Goal: Task Accomplishment & Management: Complete application form

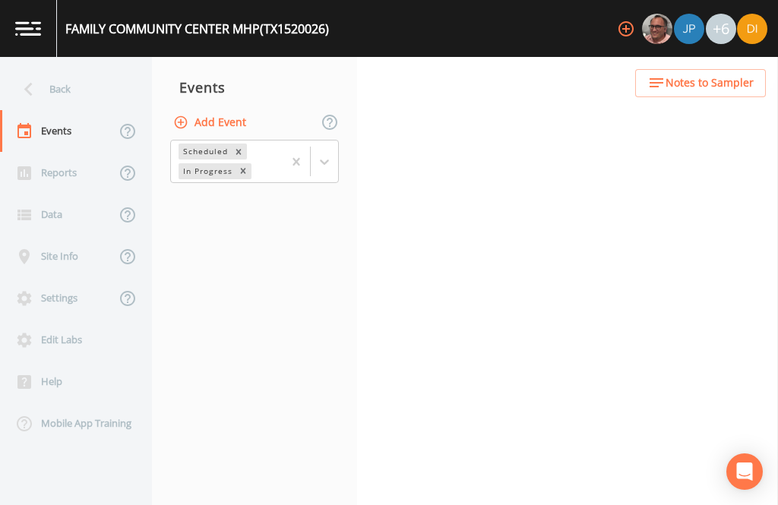
click at [72, 86] on div "Back" at bounding box center [68, 89] width 137 height 42
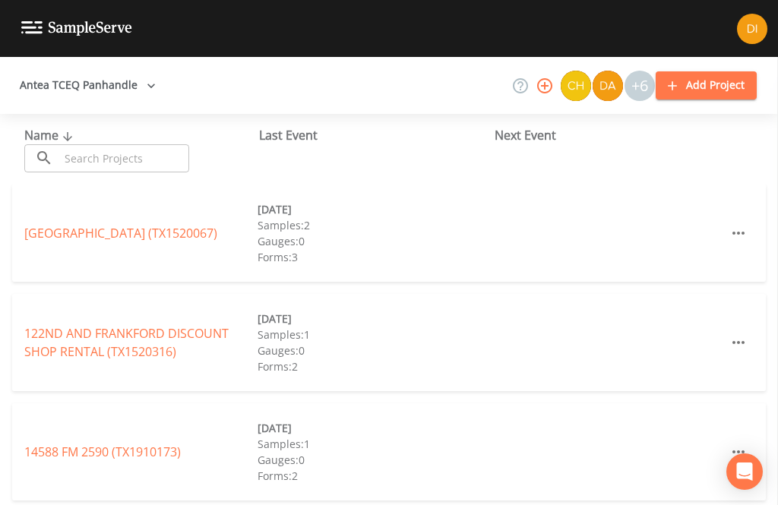
click at [131, 160] on input "text" at bounding box center [124, 158] width 130 height 28
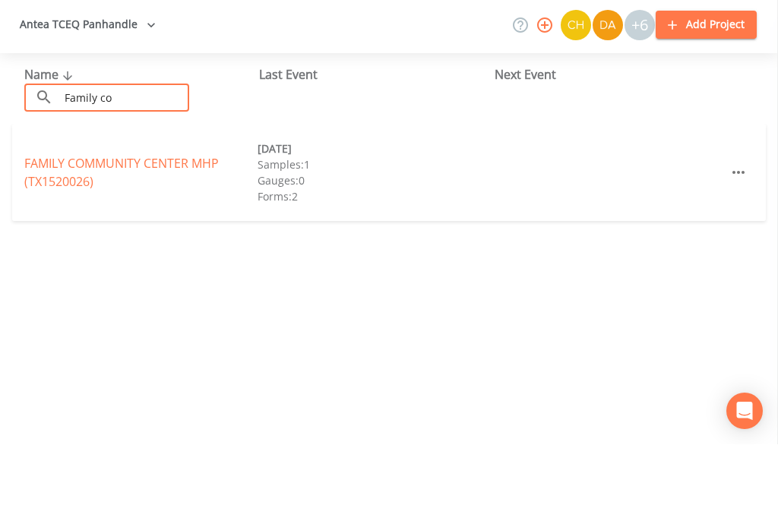
type input "Family co"
click at [73, 216] on link "FAMILY COMMUNITY CENTER MHP (TX1520026)" at bounding box center [121, 233] width 195 height 35
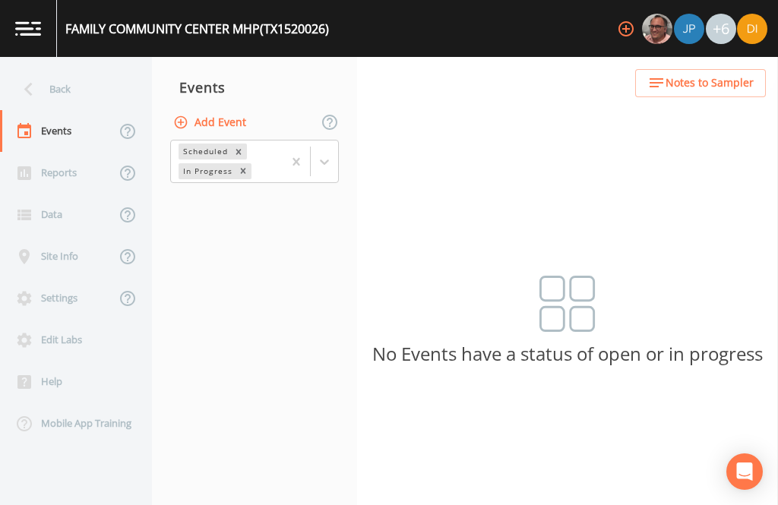
click at [69, 68] on div "Back" at bounding box center [68, 89] width 137 height 42
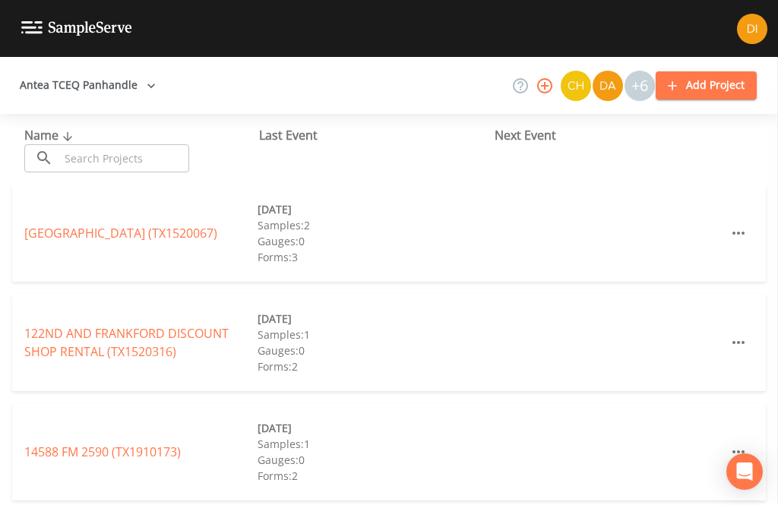
click at [127, 144] on input "text" at bounding box center [124, 158] width 130 height 28
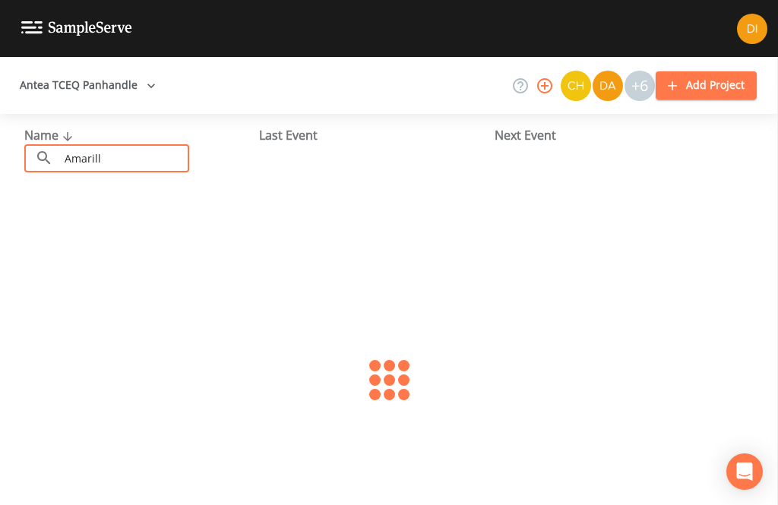
type input "Amarillo"
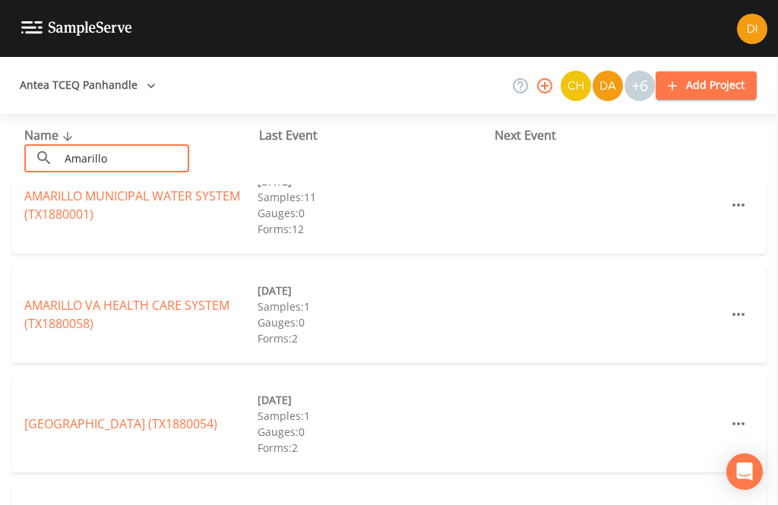
scroll to position [145, 0]
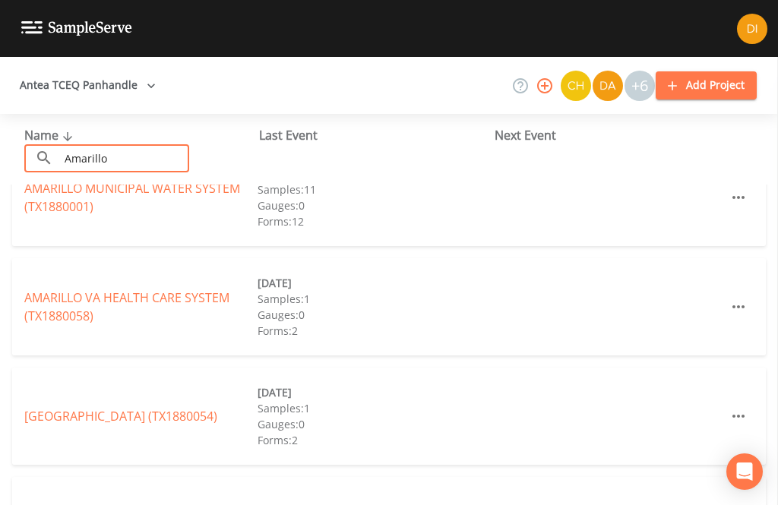
click at [61, 180] on link "AMARILLO MUNICIPAL WATER SYSTEM (TX1880001)" at bounding box center [132, 197] width 216 height 35
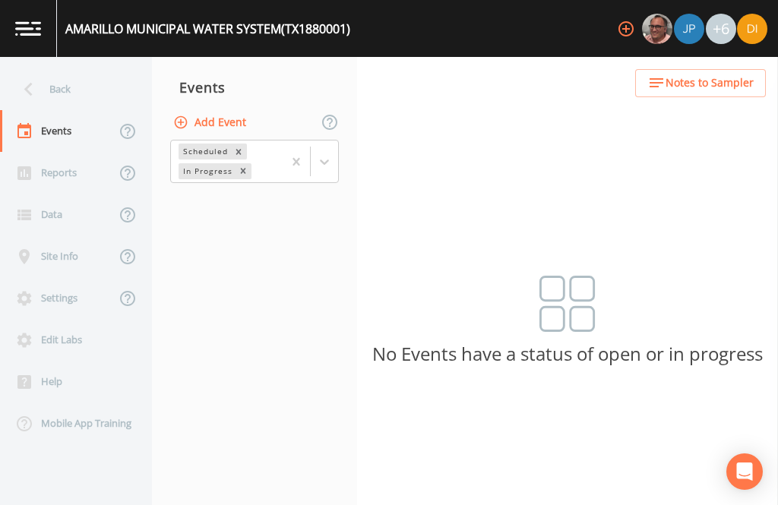
click at [219, 109] on button "Add Event" at bounding box center [211, 123] width 82 height 28
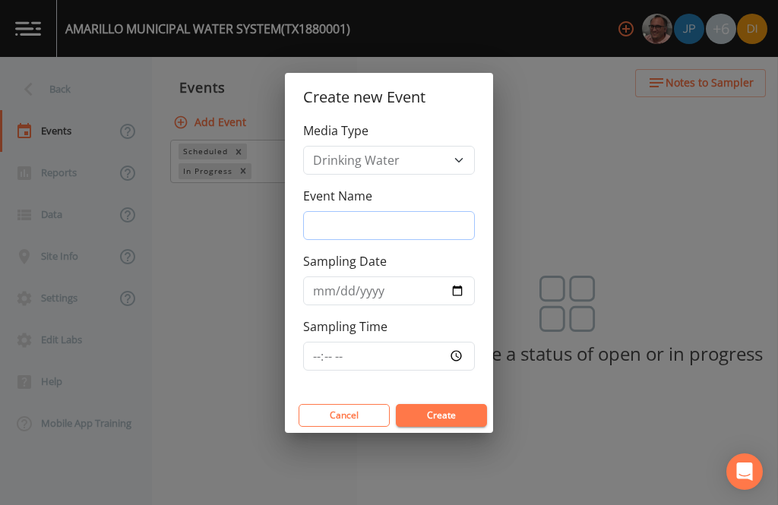
click at [398, 229] on input "Event Name" at bounding box center [389, 225] width 172 height 29
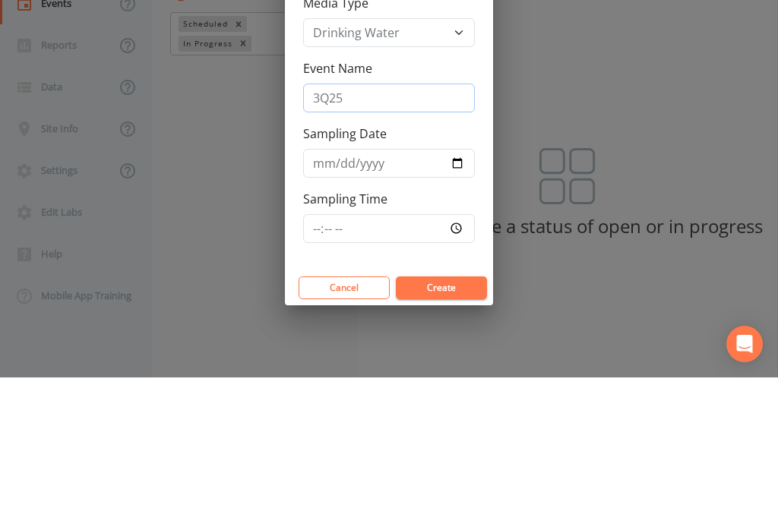
type input "3Q25"
click at [394, 277] on input "Sampling Date" at bounding box center [389, 291] width 172 height 29
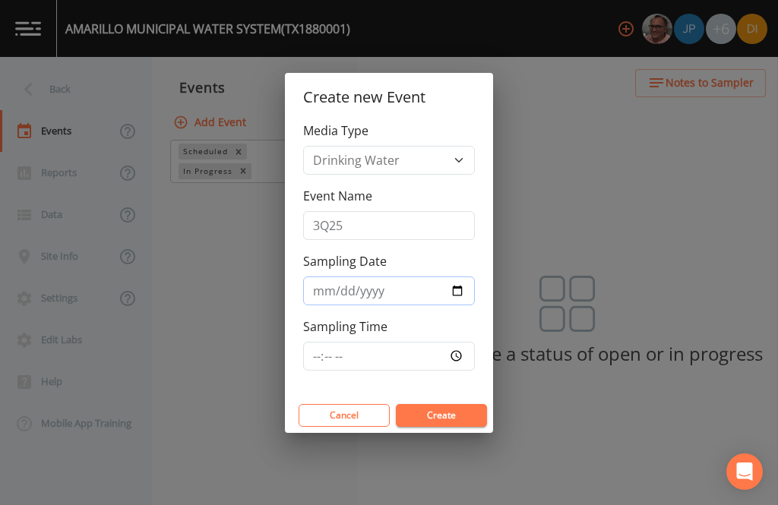
type input "[DATE]"
click at [413, 350] on input "Sampling Time" at bounding box center [389, 356] width 172 height 29
type input "09:30"
click at [460, 413] on button "Create" at bounding box center [441, 415] width 91 height 23
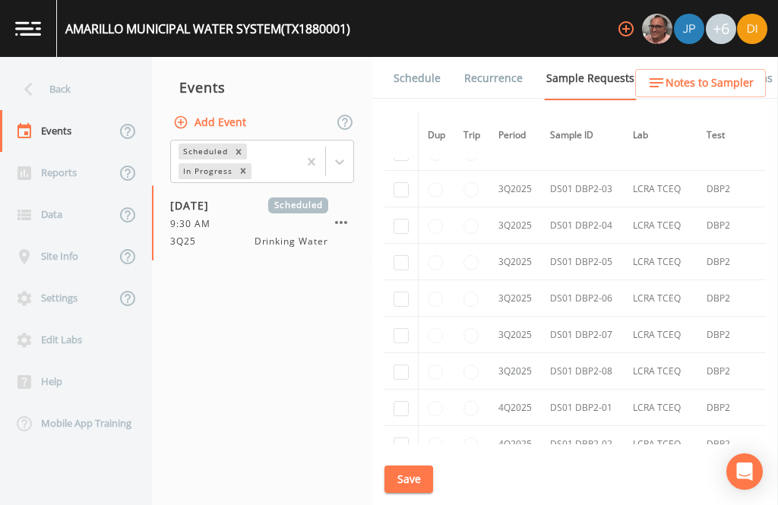
scroll to position [9605, -1]
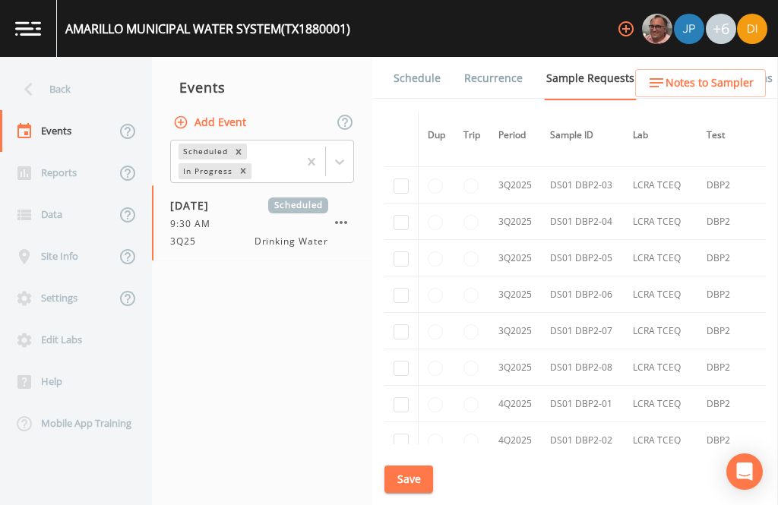
checkbox input "true"
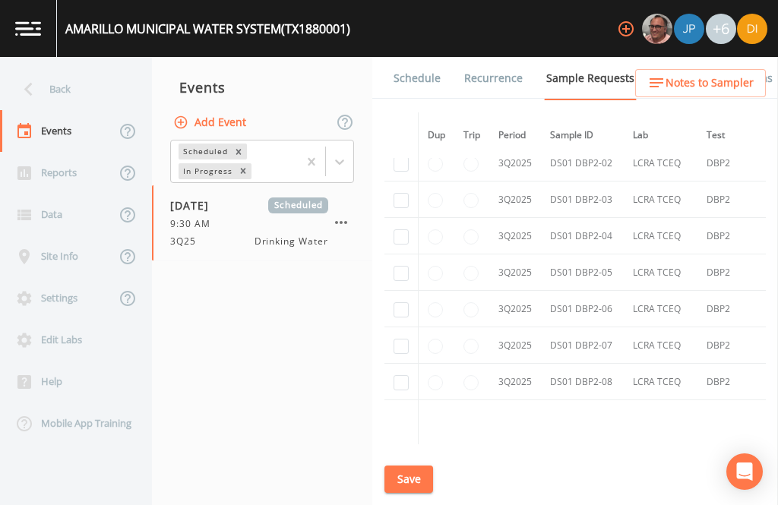
scroll to position [8157, 0]
checkbox input "true"
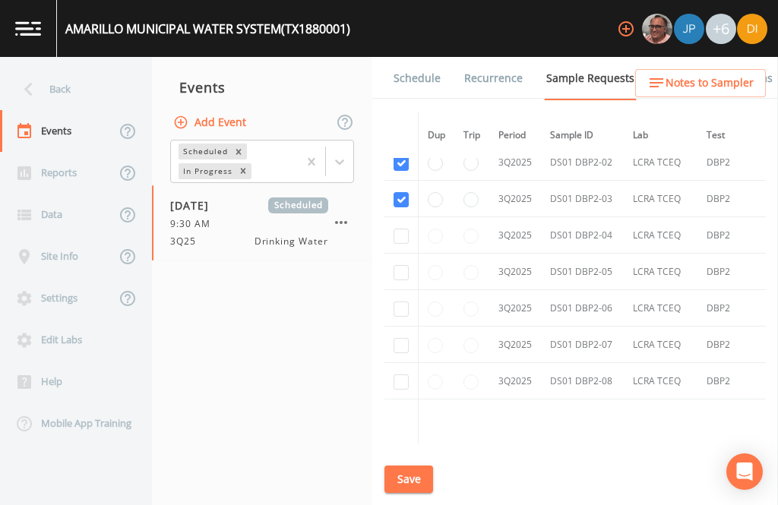
checkbox input "true"
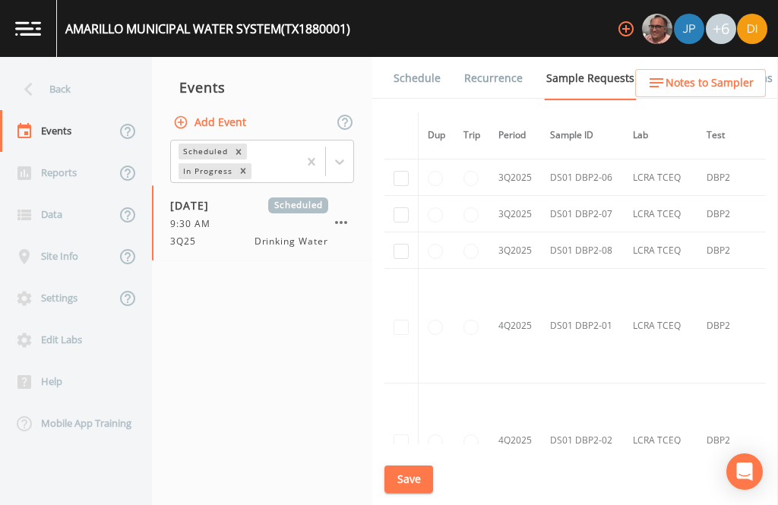
scroll to position [8295, 0]
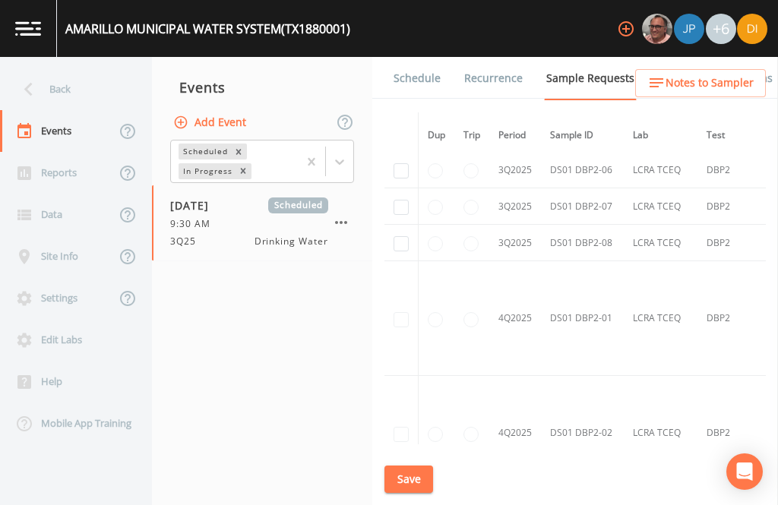
checkbox input "true"
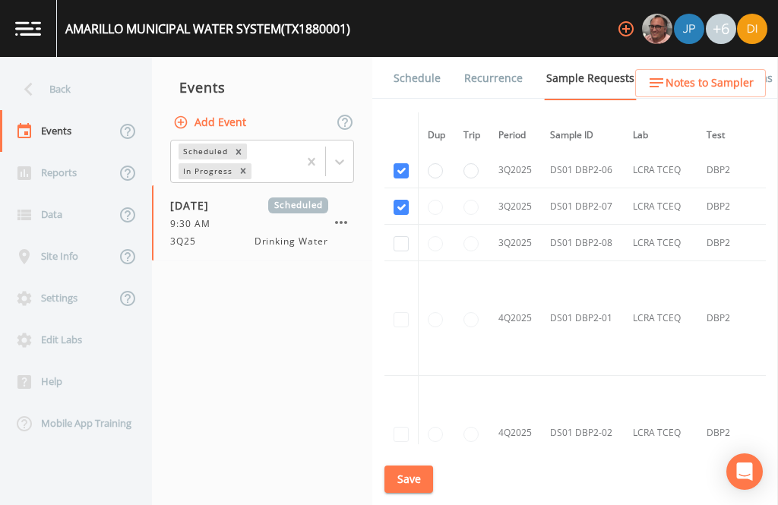
checkbox input "true"
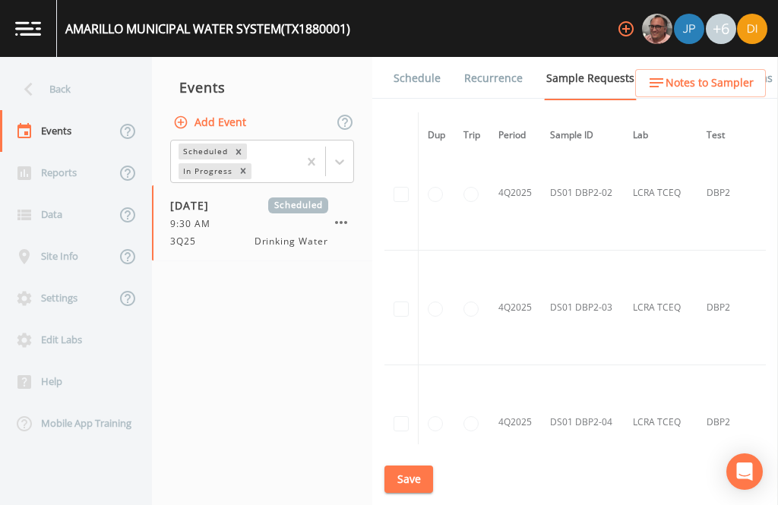
scroll to position [8539, 0]
checkbox input "true"
click at [411, 475] on button "Save" at bounding box center [409, 480] width 49 height 28
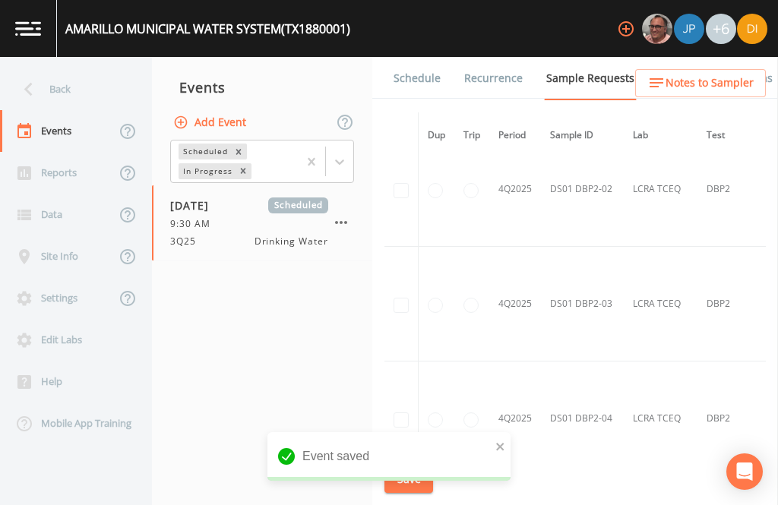
click at [425, 57] on link "Schedule" at bounding box center [417, 78] width 52 height 43
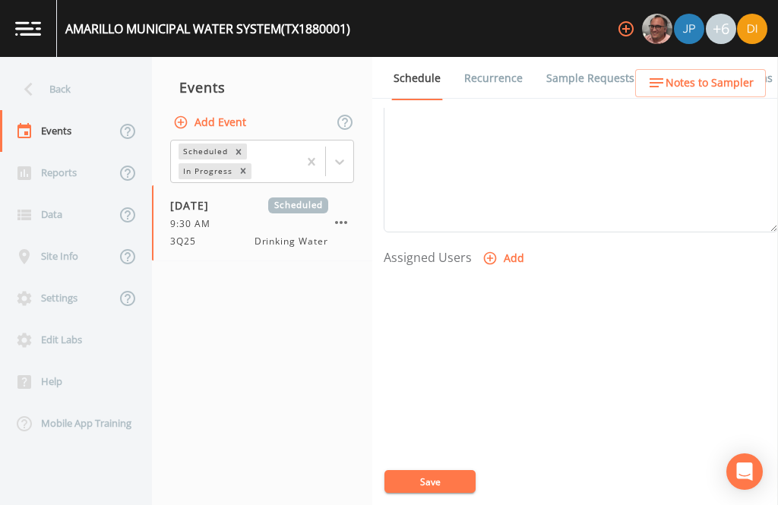
scroll to position [518, 0]
click at [502, 246] on button "Add" at bounding box center [505, 260] width 51 height 28
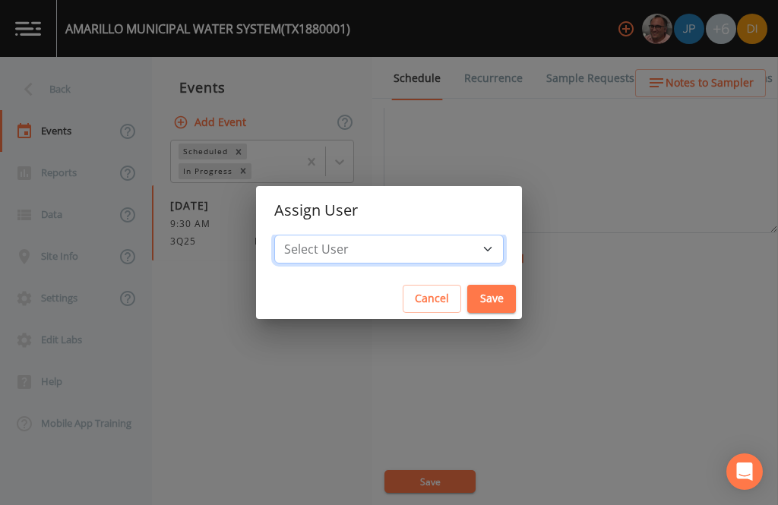
click at [415, 246] on select "Select User [PERSON_NAME] [PERSON_NAME] [PERSON_NAME] [PERSON_NAME] [PERSON_NAM…" at bounding box center [389, 249] width 230 height 29
select select "344ec927-06d4-4db1-b173-80838cd52a46"
click at [467, 287] on button "Save" at bounding box center [491, 299] width 49 height 28
select select
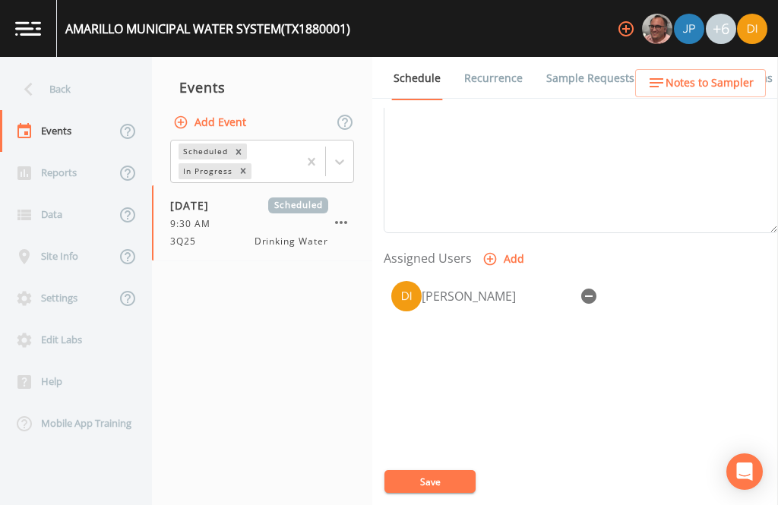
click at [438, 476] on button "Save" at bounding box center [430, 481] width 91 height 23
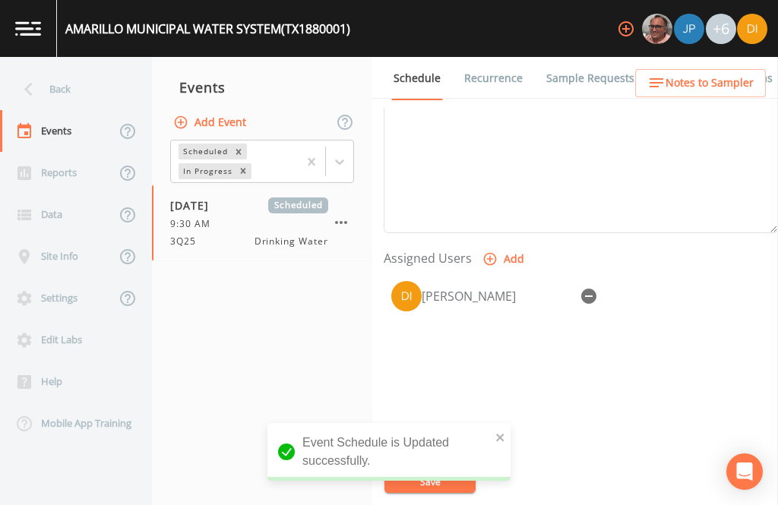
click at [69, 68] on div "Back" at bounding box center [68, 89] width 137 height 42
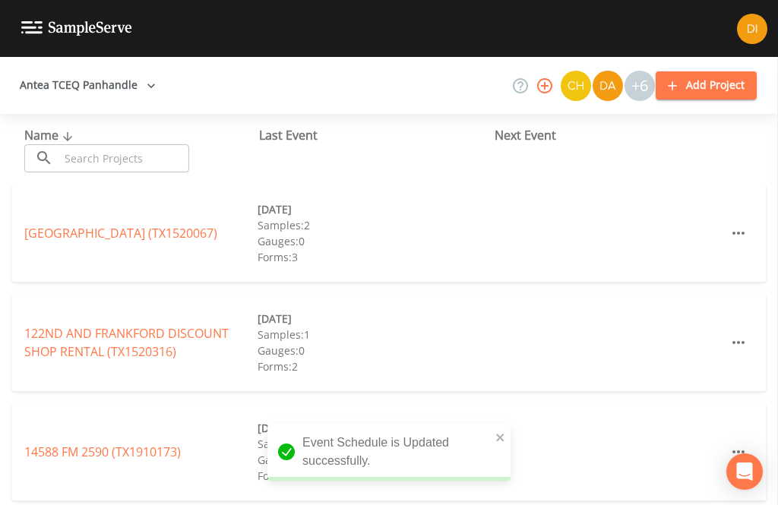
click at [131, 144] on input "text" at bounding box center [124, 158] width 130 height 28
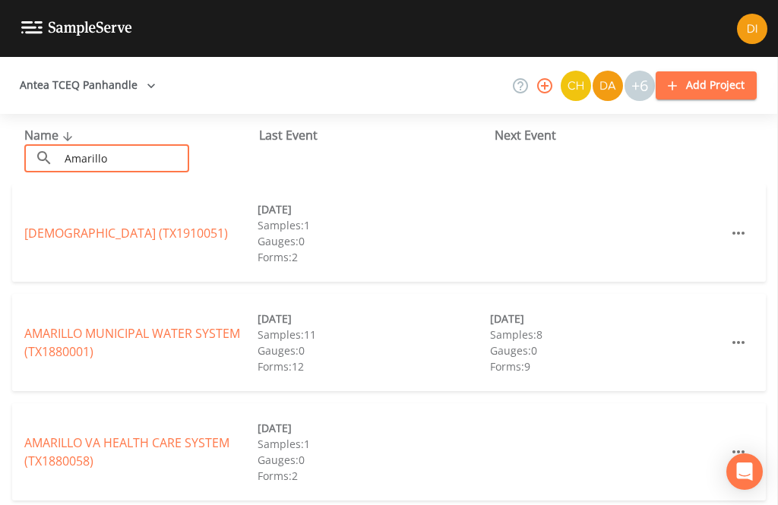
type input "Amarillo v"
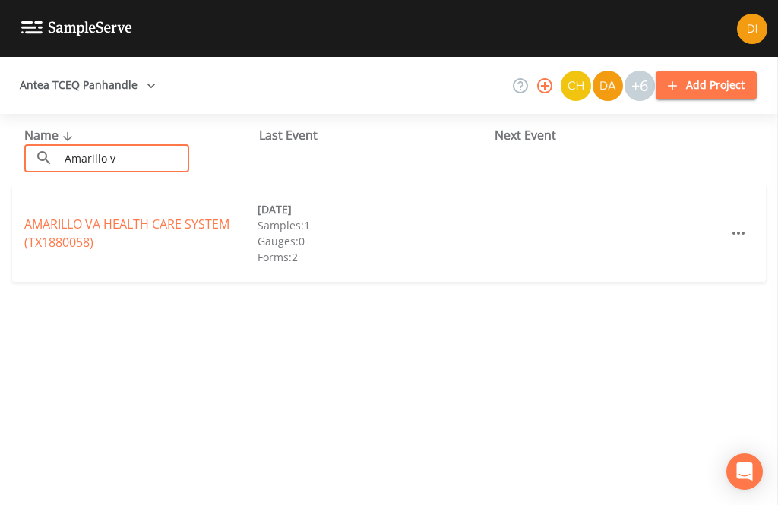
click at [179, 216] on link "AMARILLO VA HEALTH CARE SYSTEM (TX1880058)" at bounding box center [126, 233] width 205 height 35
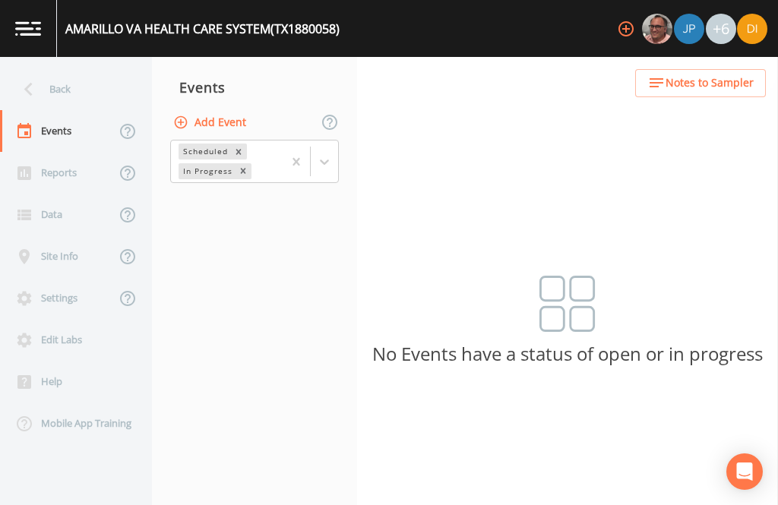
click at [225, 109] on button "Add Event" at bounding box center [211, 123] width 82 height 28
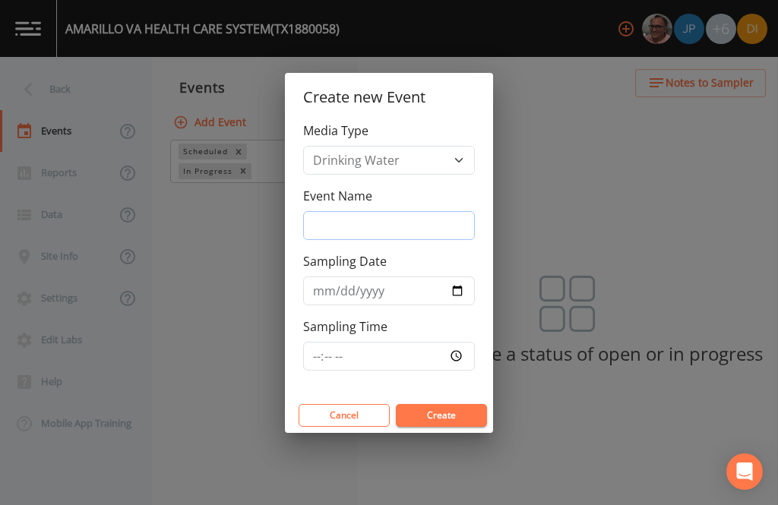
click at [383, 223] on input "Event Name" at bounding box center [389, 225] width 172 height 29
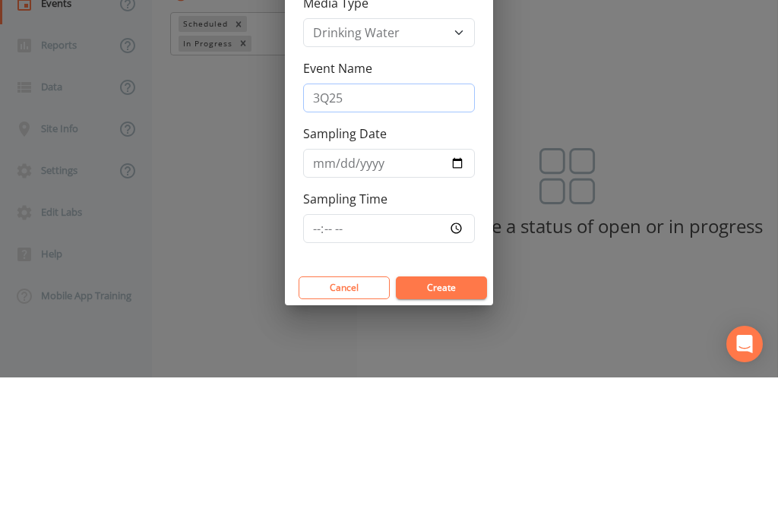
type input "3Q25"
click at [374, 277] on input "Sampling Date" at bounding box center [389, 291] width 172 height 29
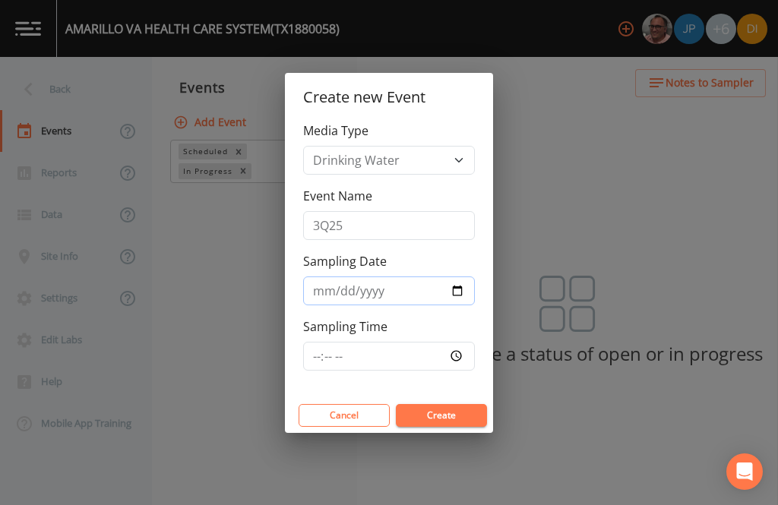
type input "[DATE]"
click at [381, 353] on input "Sampling Time" at bounding box center [389, 356] width 172 height 29
type input "11:00"
click at [454, 413] on button "Create" at bounding box center [441, 415] width 91 height 23
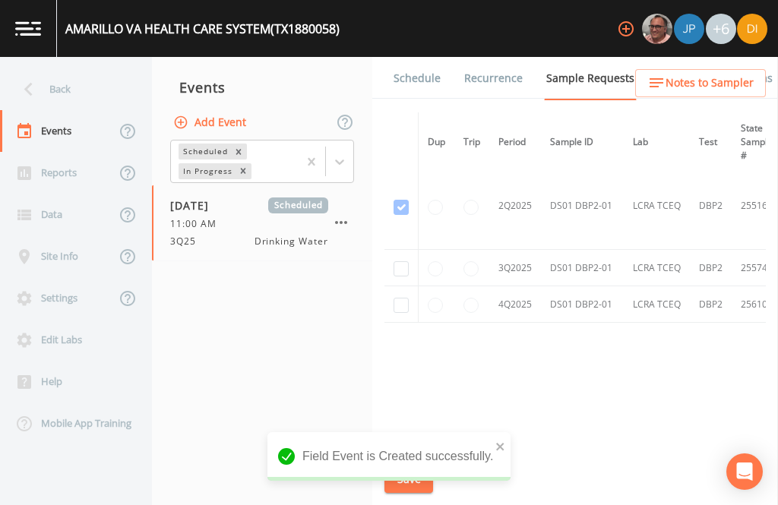
scroll to position [580, -2]
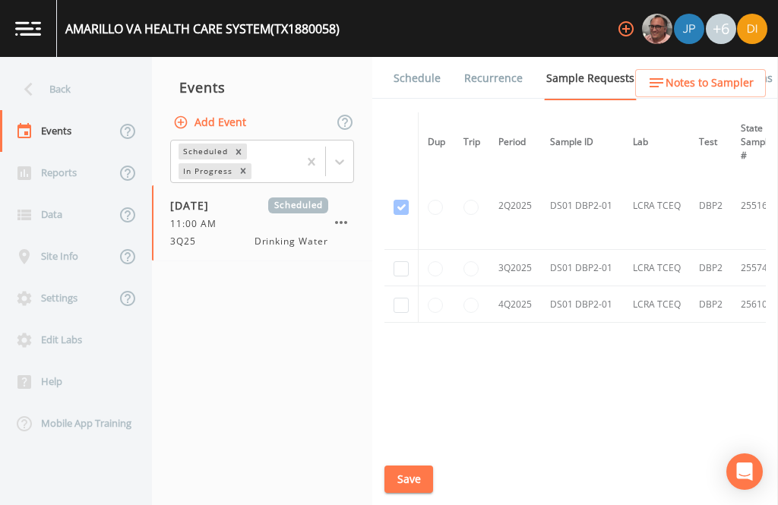
click at [410, 250] on td at bounding box center [402, 268] width 34 height 36
checkbox input "true"
click at [411, 478] on button "Save" at bounding box center [409, 480] width 49 height 28
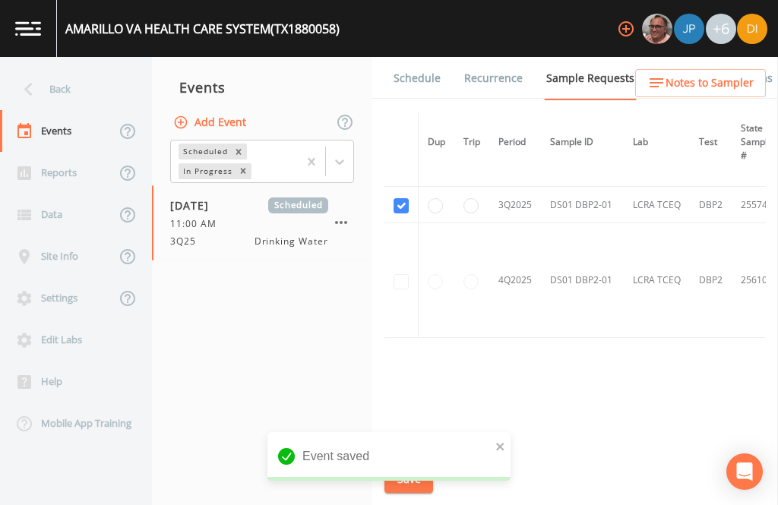
click at [414, 57] on link "Schedule" at bounding box center [417, 78] width 52 height 43
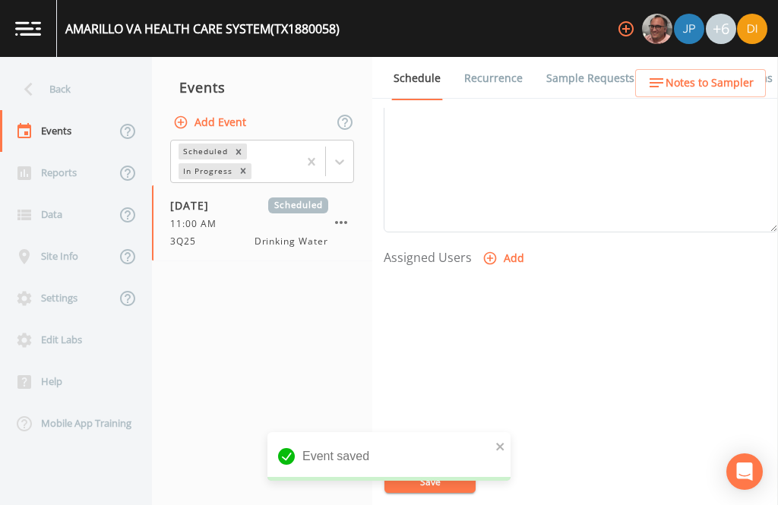
click at [503, 245] on button "Add" at bounding box center [505, 259] width 51 height 28
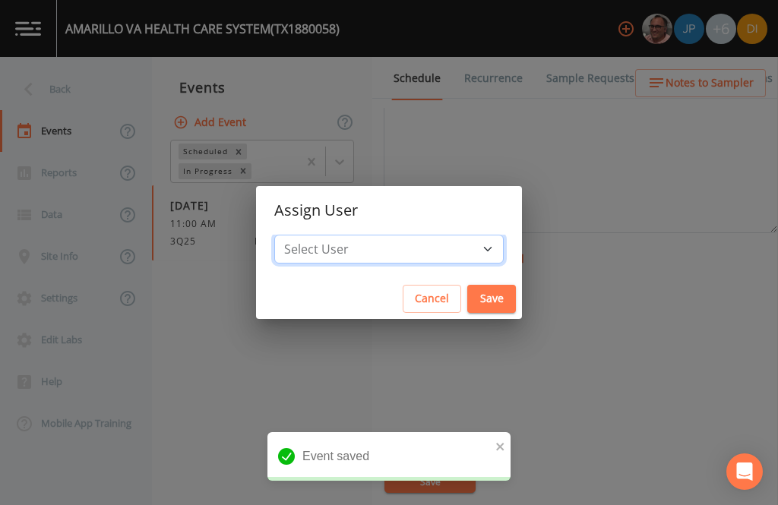
click at [428, 242] on select "Select User [PERSON_NAME] [PERSON_NAME] [PERSON_NAME] [PERSON_NAME] [PERSON_NAM…" at bounding box center [389, 249] width 230 height 29
select select "344ec927-06d4-4db1-b173-80838cd52a46"
click at [467, 296] on button "Save" at bounding box center [491, 299] width 49 height 28
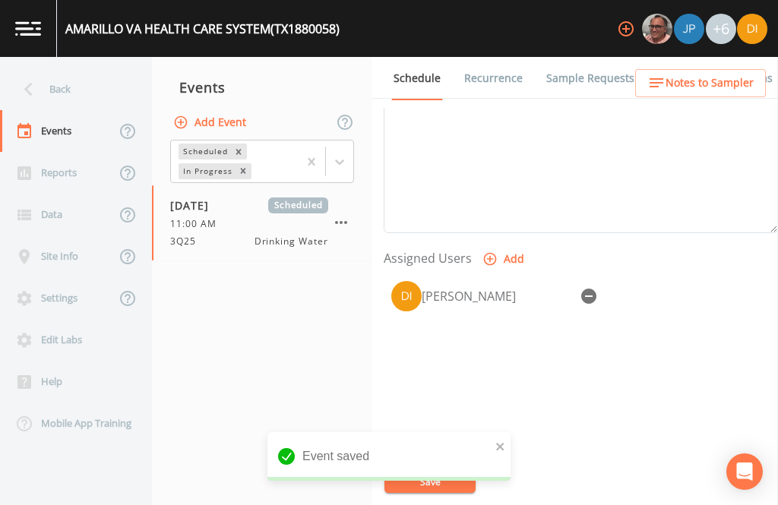
select select
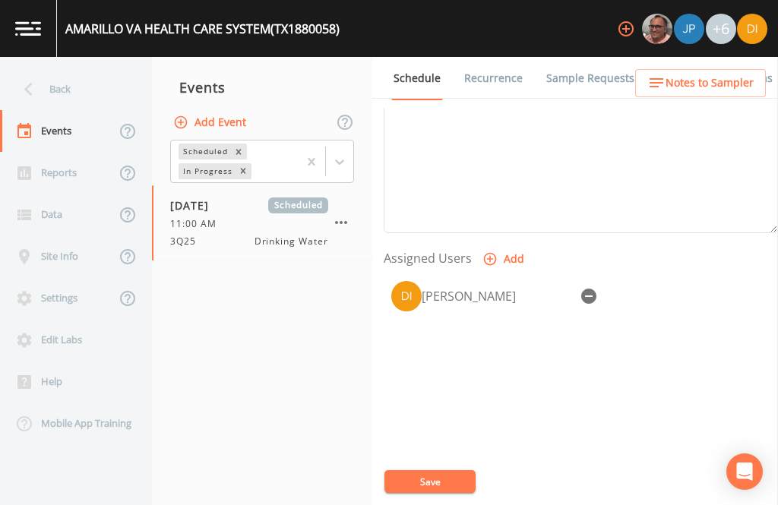
click at [426, 477] on button "Save" at bounding box center [430, 481] width 91 height 23
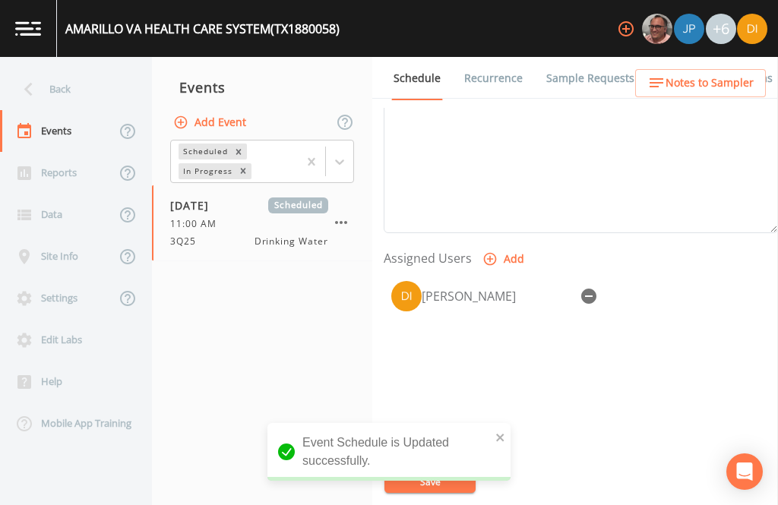
click at [63, 68] on div "Back" at bounding box center [68, 89] width 137 height 42
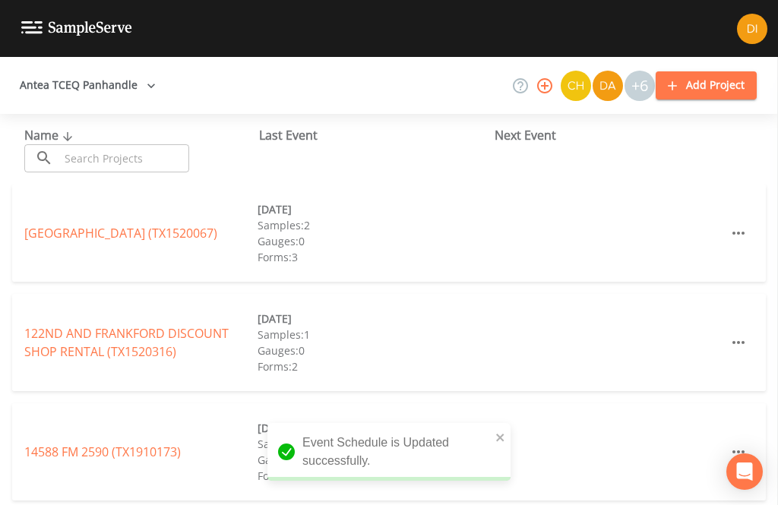
click at [114, 144] on input "text" at bounding box center [124, 158] width 130 height 28
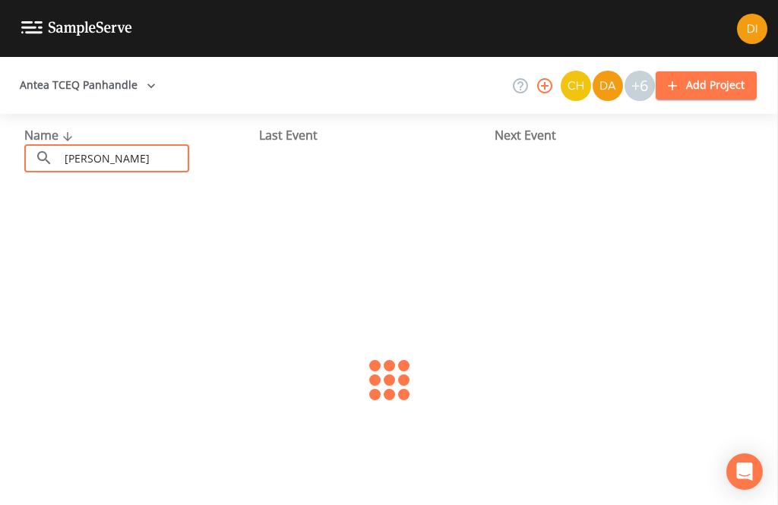
type input "Redline"
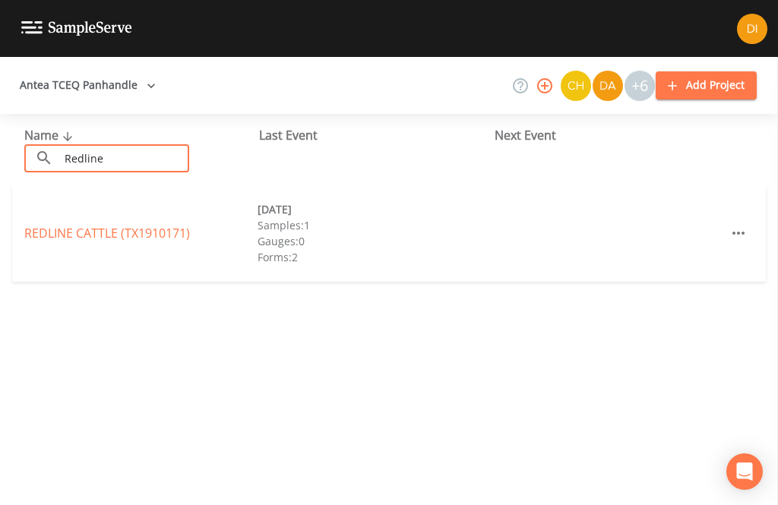
click at [142, 225] on link "REDLINE CATTLE (TX1910171)" at bounding box center [107, 233] width 166 height 17
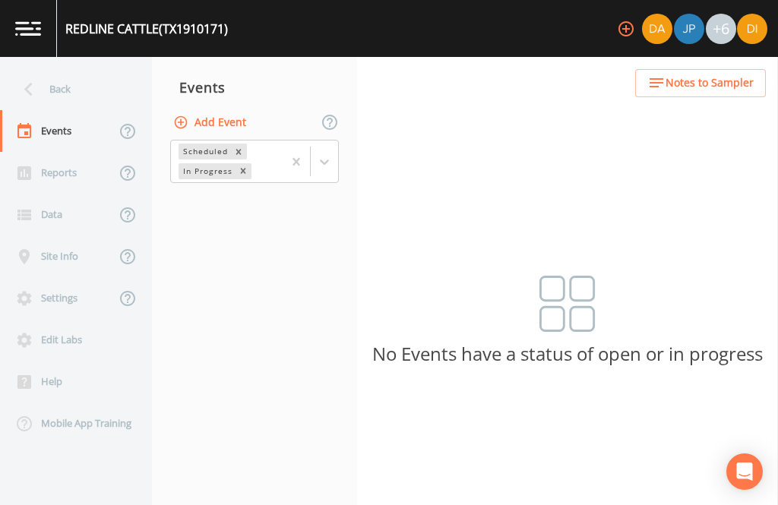
click at [236, 109] on button "Add Event" at bounding box center [211, 123] width 82 height 28
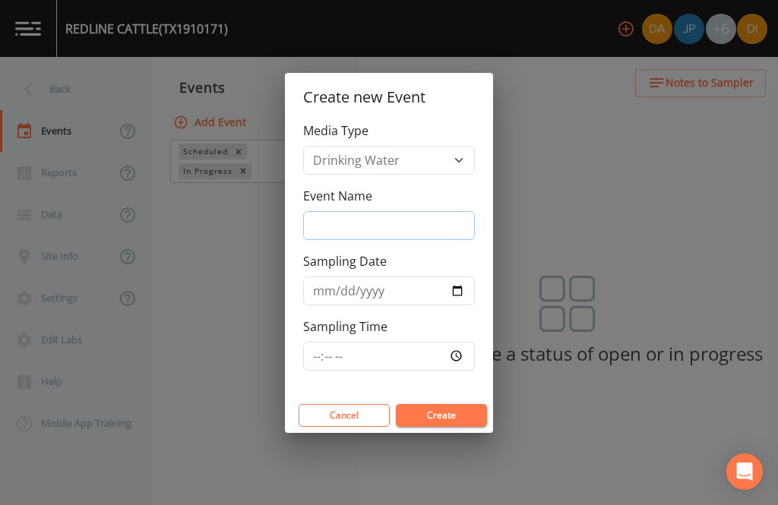
click at [416, 215] on input "Event Name" at bounding box center [389, 225] width 172 height 29
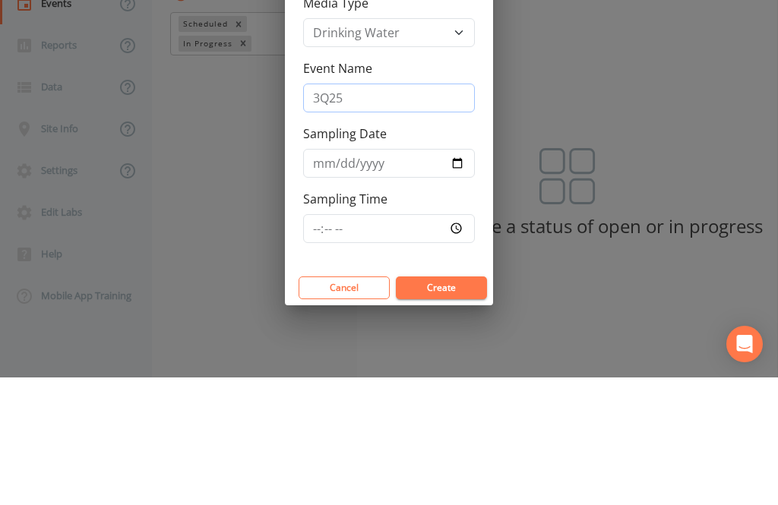
type input "3Q25"
click at [376, 252] on label "Sampling Date" at bounding box center [345, 261] width 84 height 18
click at [376, 277] on input "Sampling Date" at bounding box center [389, 291] width 172 height 29
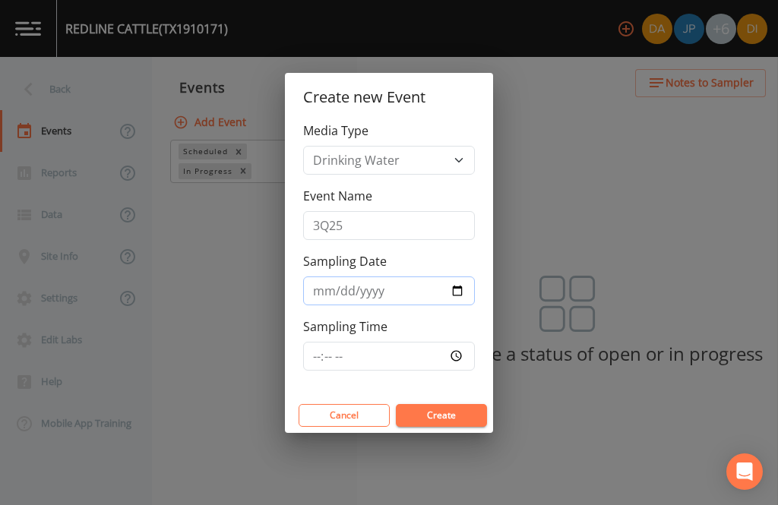
type input "[DATE]"
click at [406, 344] on input "Sampling Time" at bounding box center [389, 356] width 172 height 29
type input "11:30"
click at [450, 410] on button "Create" at bounding box center [441, 415] width 91 height 23
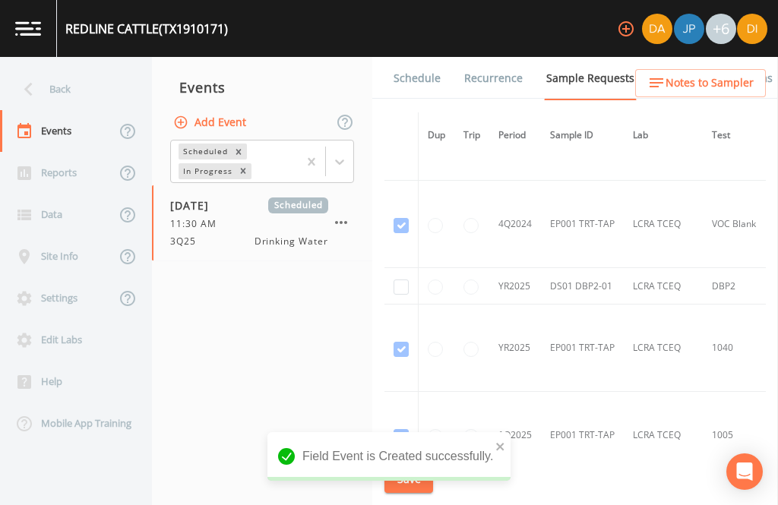
scroll to position [940, 0]
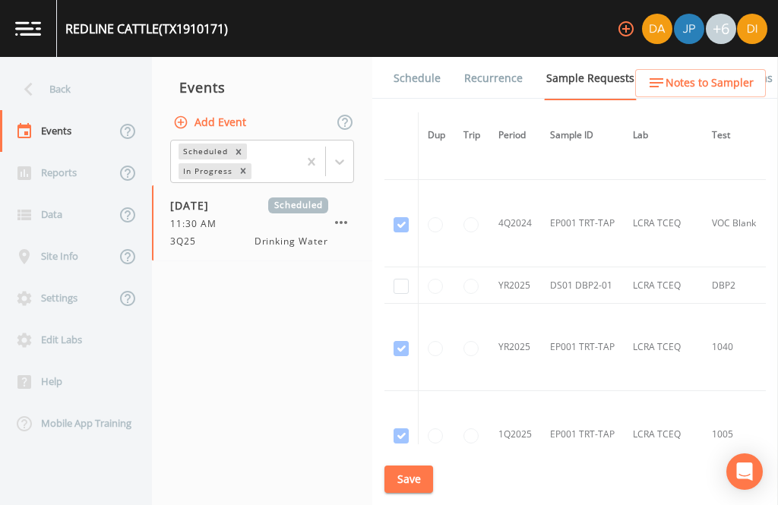
click at [388, 268] on td at bounding box center [402, 286] width 34 height 36
click at [404, 279] on input "checkbox" at bounding box center [401, 286] width 15 height 15
checkbox input "true"
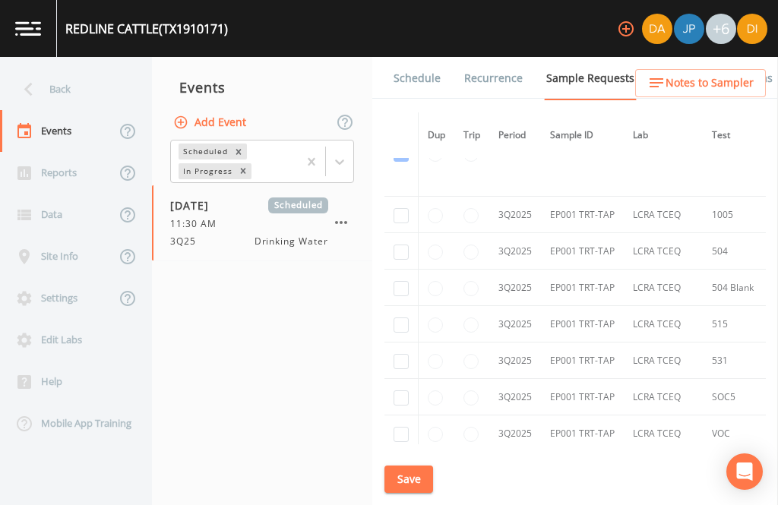
scroll to position [2533, -1]
checkbox input "true"
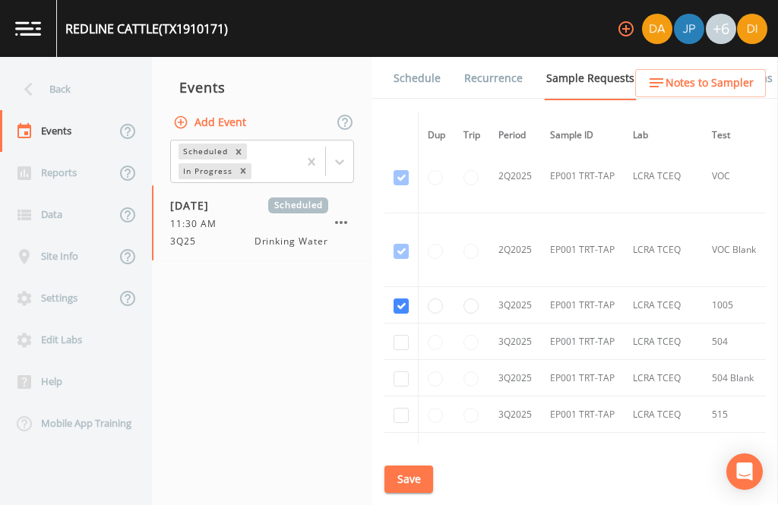
scroll to position [2045, 0]
checkbox input "true"
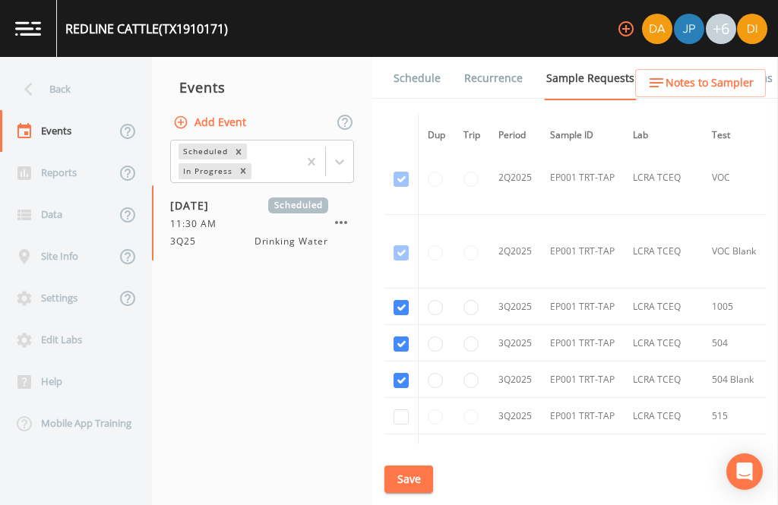
checkbox input "true"
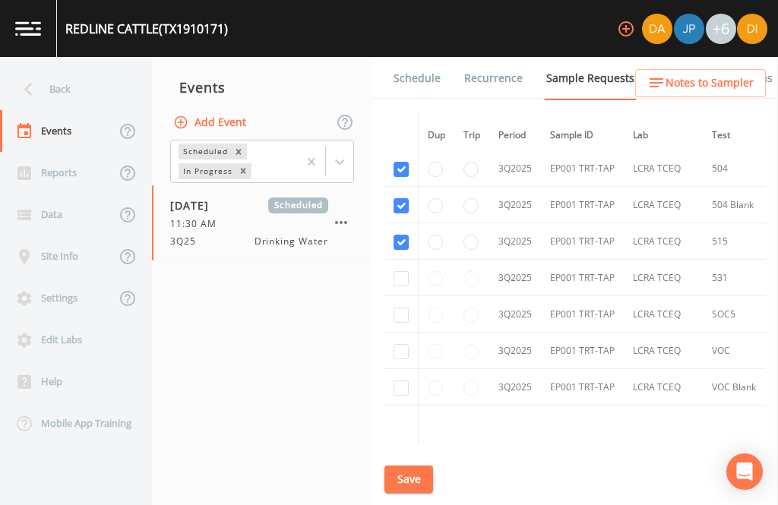
scroll to position [2221, 0]
checkbox input "true"
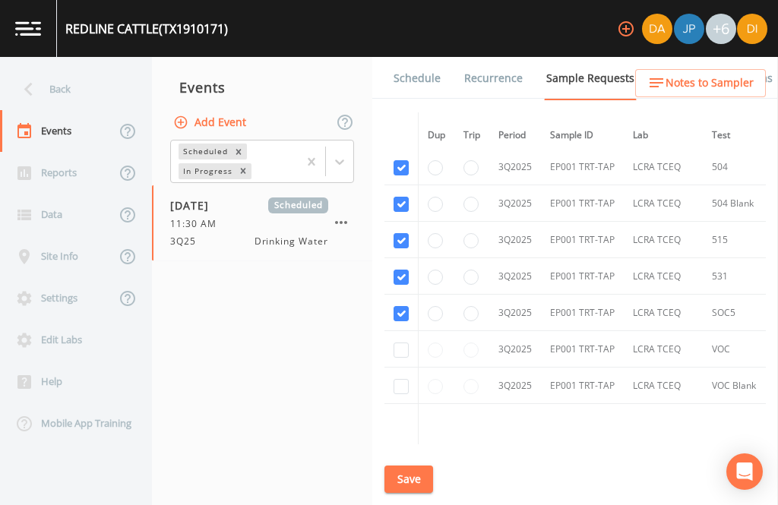
checkbox input "true"
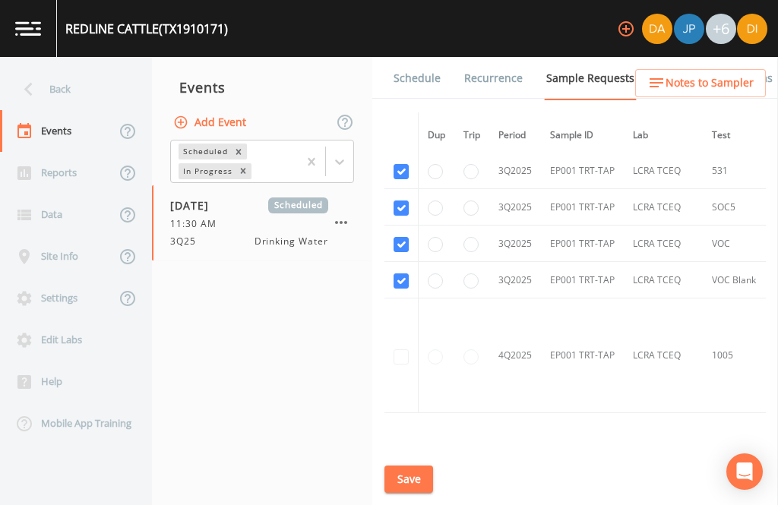
scroll to position [2326, 0]
click at [412, 480] on button "Save" at bounding box center [409, 480] width 49 height 28
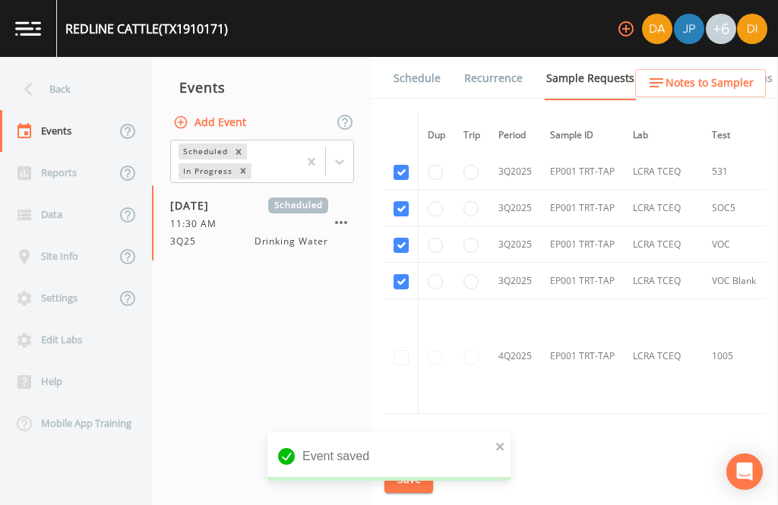
click at [423, 57] on link "Schedule" at bounding box center [417, 78] width 52 height 43
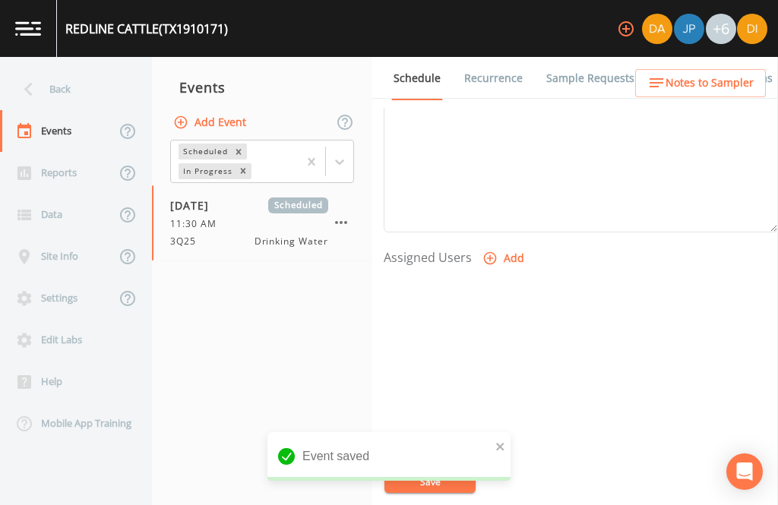
scroll to position [518, 0]
click at [500, 246] on button "Add" at bounding box center [505, 260] width 51 height 28
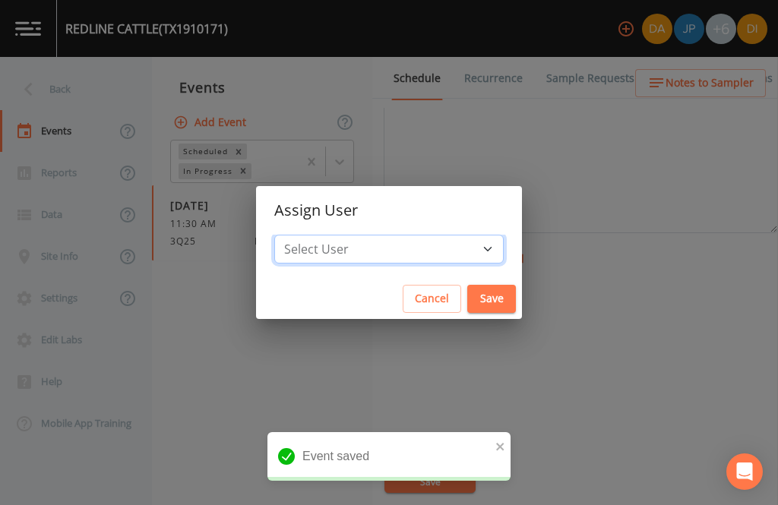
click at [446, 247] on select "Select User [PERSON_NAME] [PERSON_NAME] [PERSON_NAME] [PERSON_NAME] [PERSON_NAM…" at bounding box center [389, 249] width 230 height 29
select select "344ec927-06d4-4db1-b173-80838cd52a46"
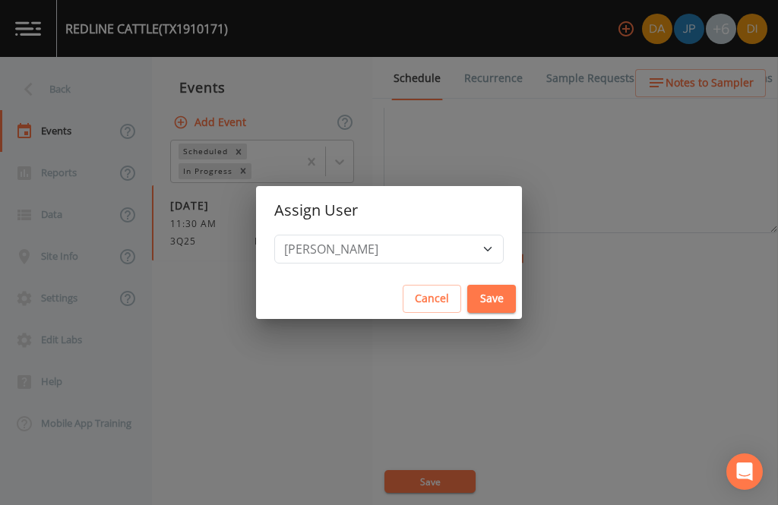
click at [467, 292] on button "Save" at bounding box center [491, 299] width 49 height 28
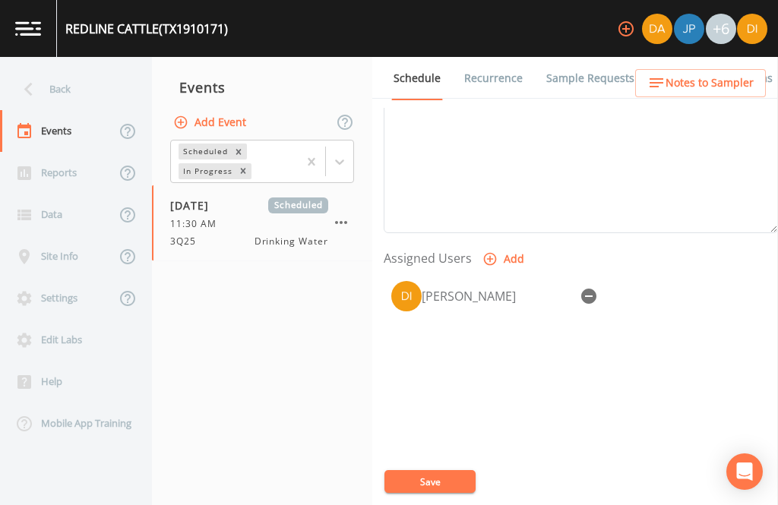
select select
click at [429, 482] on button "Save" at bounding box center [430, 481] width 91 height 23
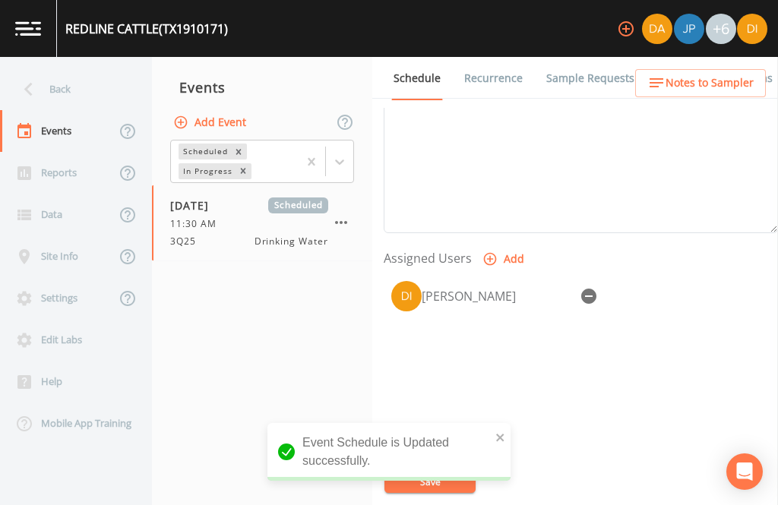
click at [65, 68] on div "Back" at bounding box center [68, 89] width 137 height 42
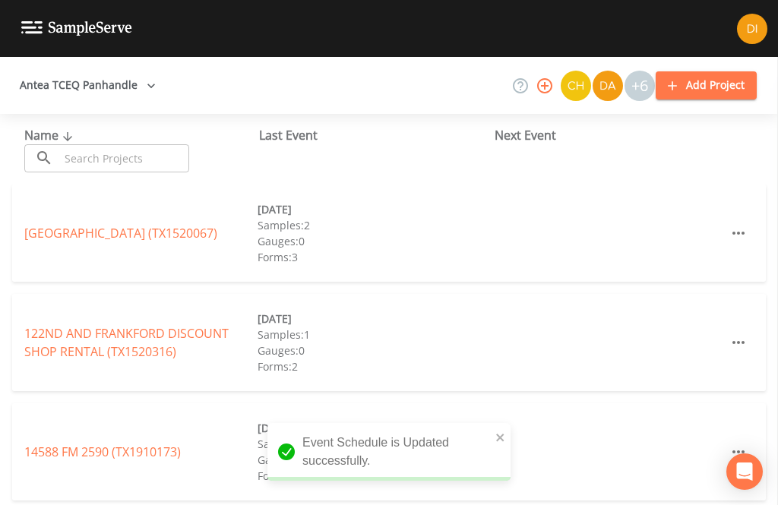
click at [117, 144] on input "text" at bounding box center [124, 158] width 130 height 28
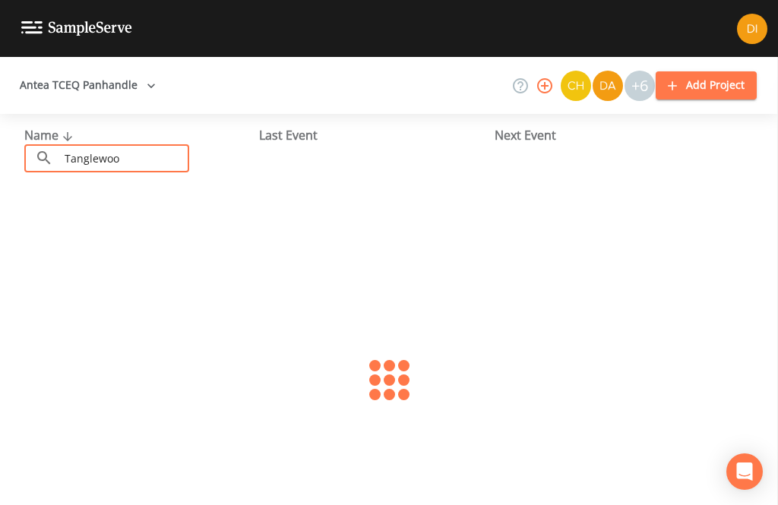
type input "Tanglewood"
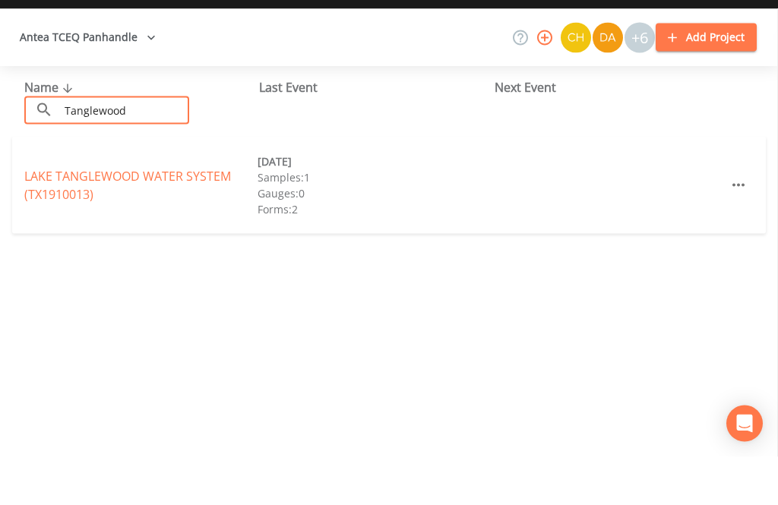
click at [64, 216] on link "LAKE TANGLEWOOD WATER SYSTEM (TX1910013)" at bounding box center [127, 233] width 207 height 35
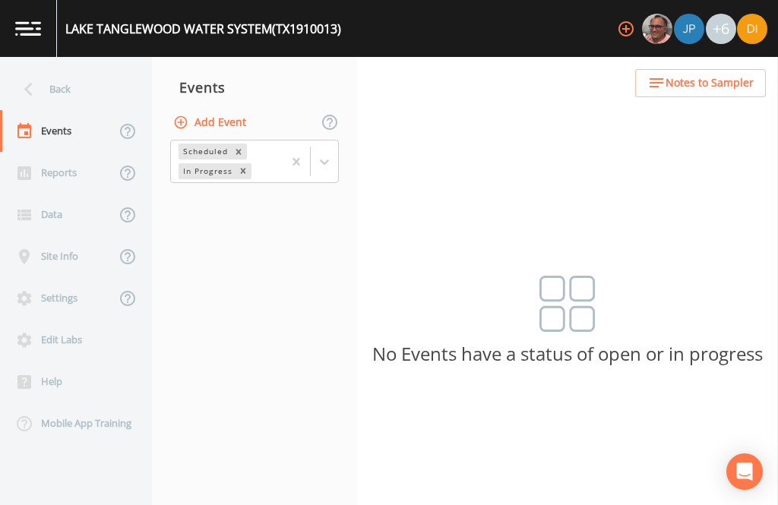
click at [229, 109] on button "Add Event" at bounding box center [211, 123] width 82 height 28
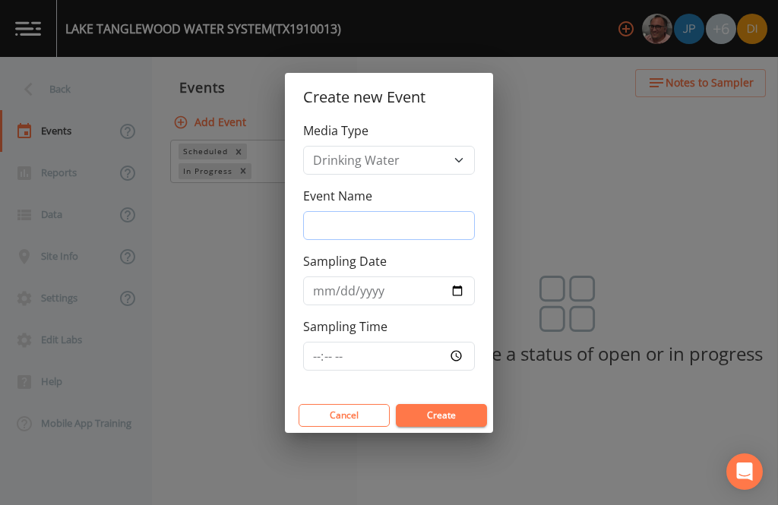
click at [387, 216] on input "Event Name" at bounding box center [389, 225] width 172 height 29
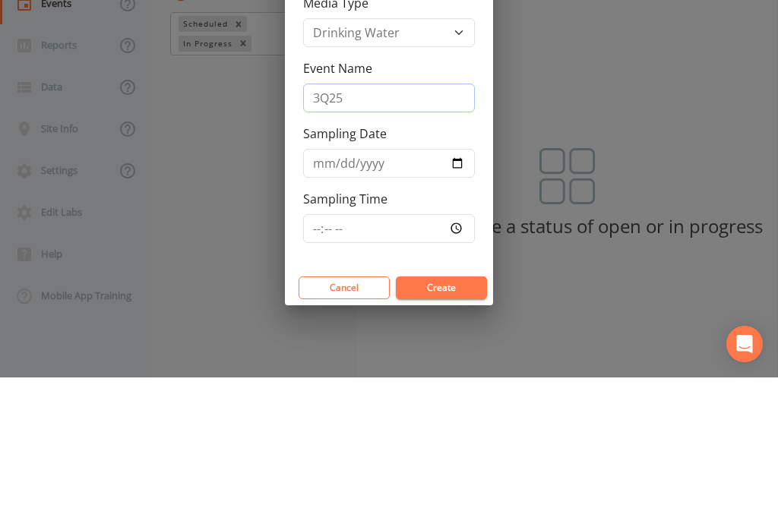
type input "3Q25"
click at [385, 277] on input "Sampling Date" at bounding box center [389, 291] width 172 height 29
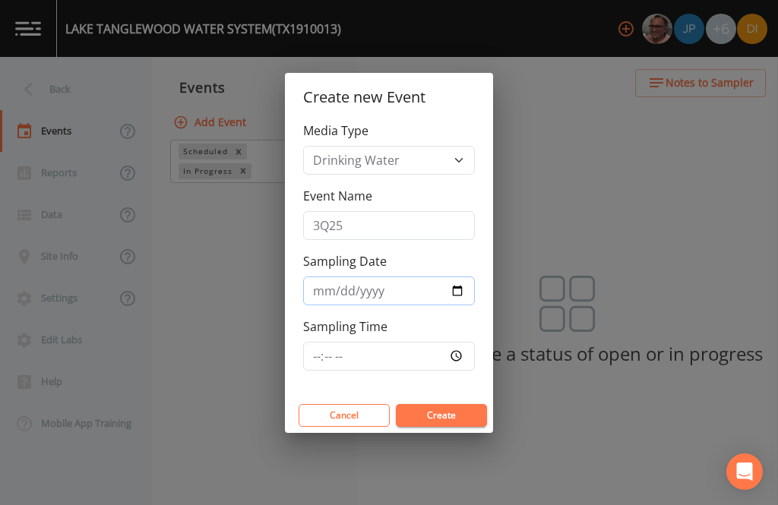
type input "[DATE]"
click at [408, 352] on input "Sampling Time" at bounding box center [389, 356] width 172 height 29
type input "12:00"
click at [448, 411] on button "Create" at bounding box center [441, 415] width 91 height 23
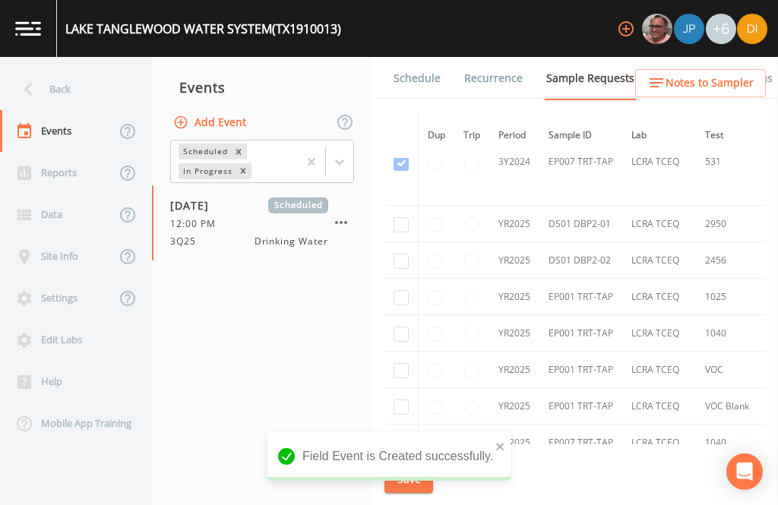
scroll to position [1528, 0]
checkbox input "true"
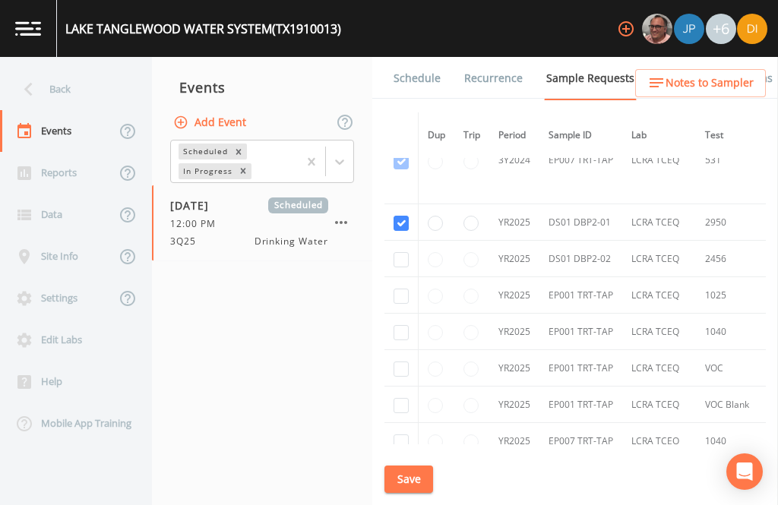
checkbox input "true"
click at [403, 293] on input "checkbox" at bounding box center [401, 296] width 15 height 15
checkbox input "true"
click at [402, 341] on input "checkbox" at bounding box center [401, 332] width 15 height 15
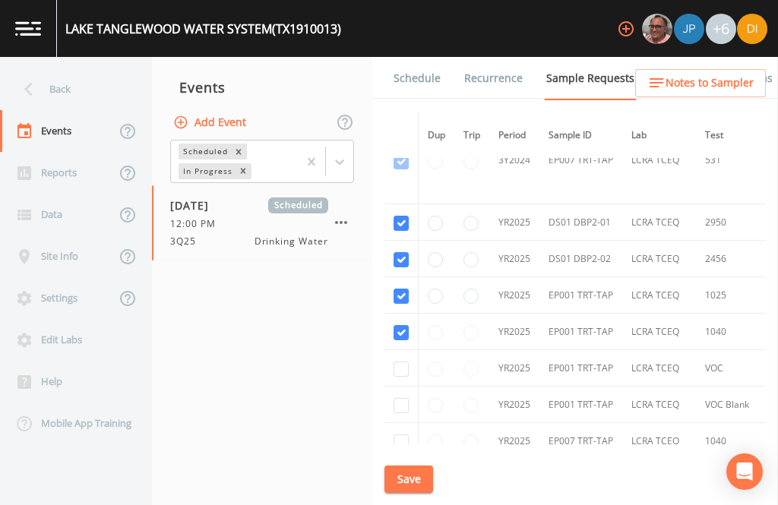
checkbox input "true"
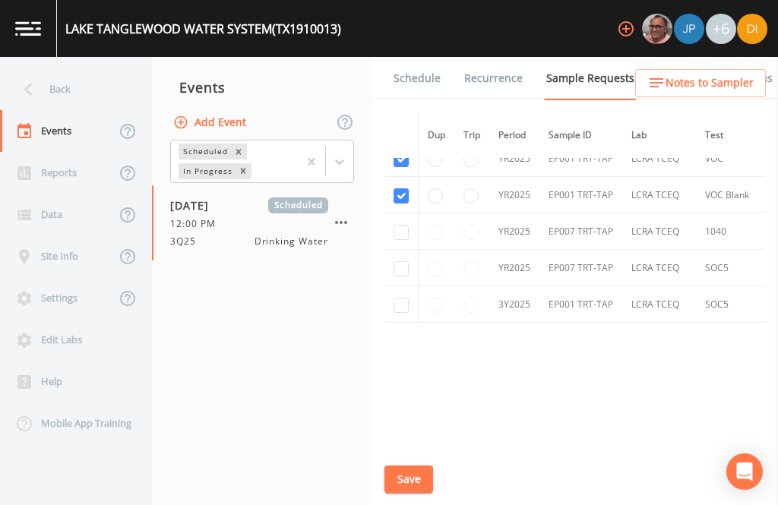
scroll to position [1801, 0]
checkbox input "true"
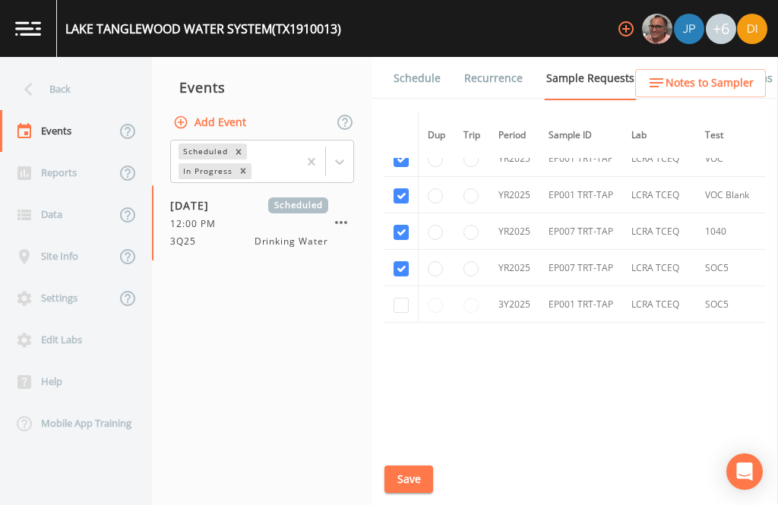
click at [398, 305] on input "checkbox" at bounding box center [401, 305] width 15 height 15
checkbox input "true"
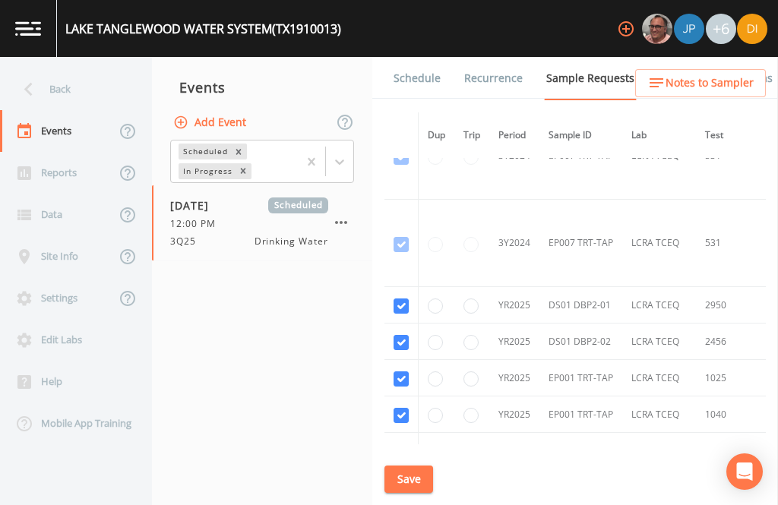
scroll to position [1444, 0]
click at [419, 473] on button "Save" at bounding box center [409, 480] width 49 height 28
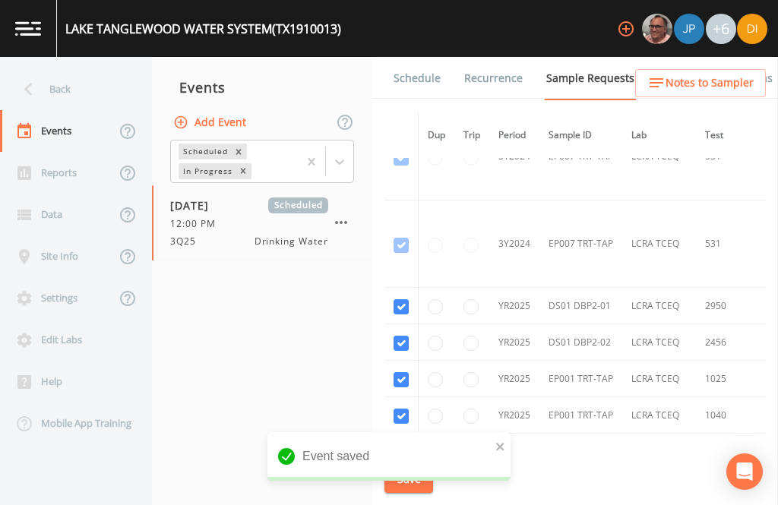
click at [417, 57] on link "Schedule" at bounding box center [417, 78] width 52 height 43
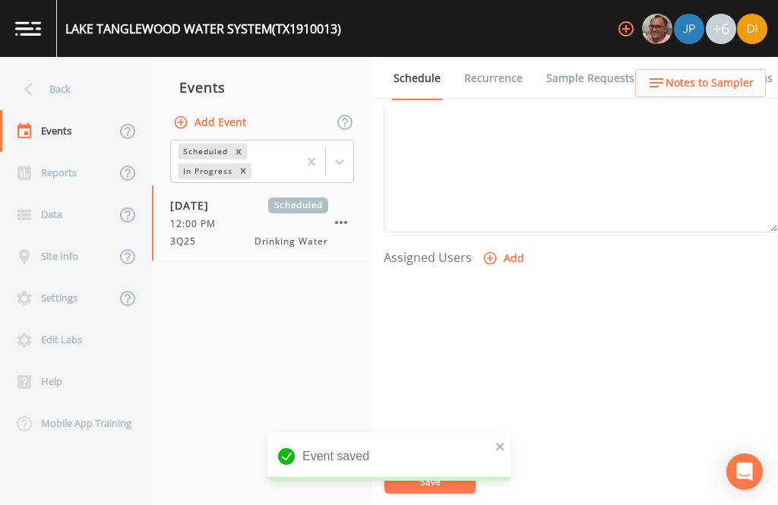
click at [505, 245] on button "Add" at bounding box center [505, 259] width 51 height 28
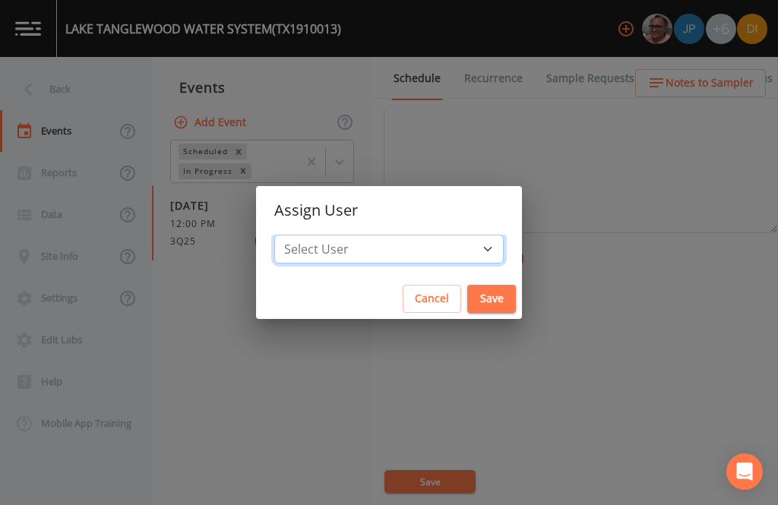
click at [426, 247] on select "Select User [PERSON_NAME] [PERSON_NAME] [PERSON_NAME] [PERSON_NAME] [PERSON_NAM…" at bounding box center [389, 249] width 230 height 29
select select "344ec927-06d4-4db1-b173-80838cd52a46"
click at [467, 289] on button "Save" at bounding box center [491, 299] width 49 height 28
select select
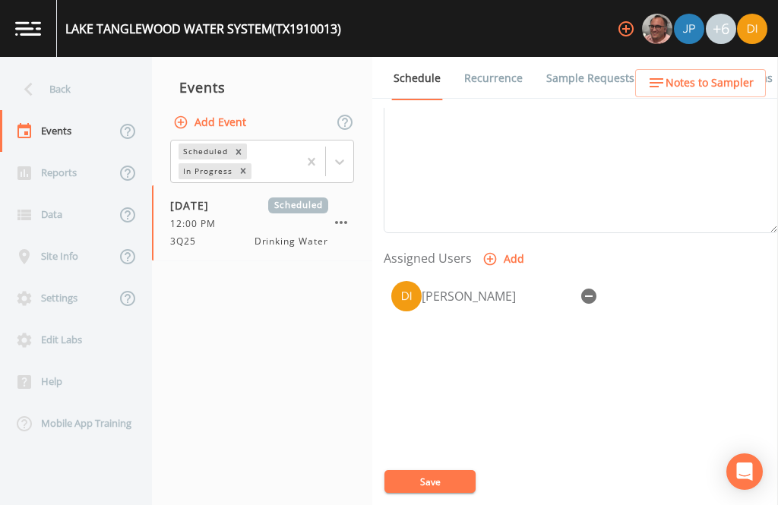
click at [440, 471] on button "Save" at bounding box center [430, 481] width 91 height 23
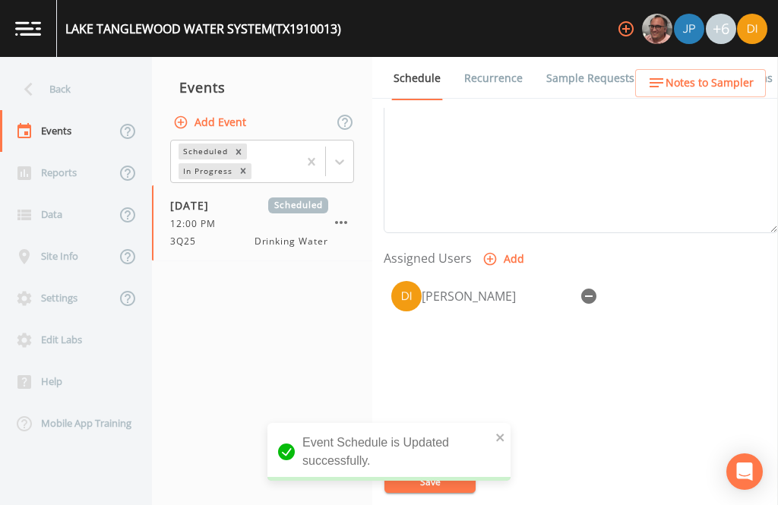
click at [66, 68] on div "Back" at bounding box center [68, 89] width 137 height 42
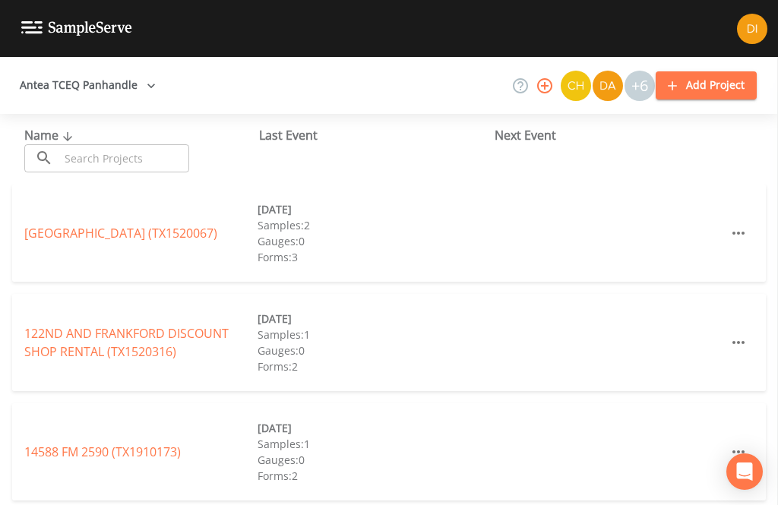
click at [112, 144] on input "text" at bounding box center [124, 158] width 130 height 28
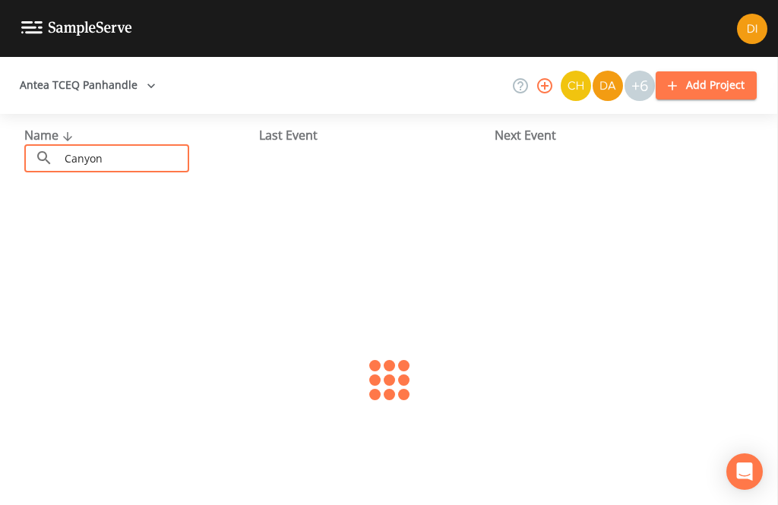
type input "Canyon"
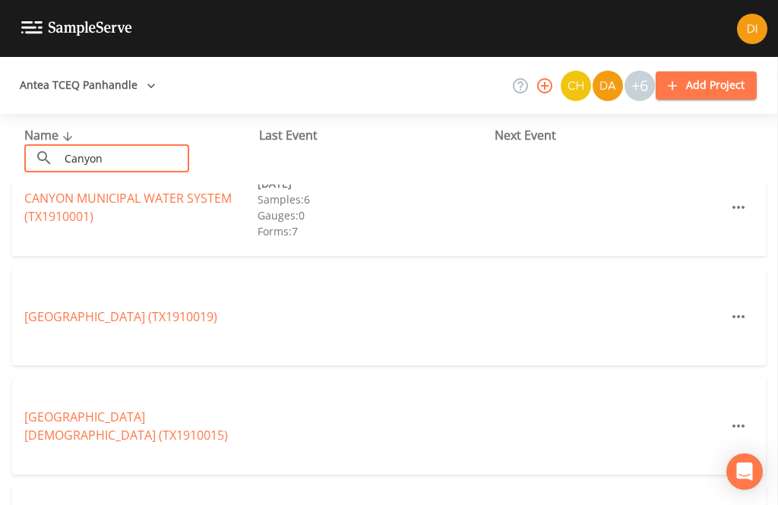
scroll to position [248, 0]
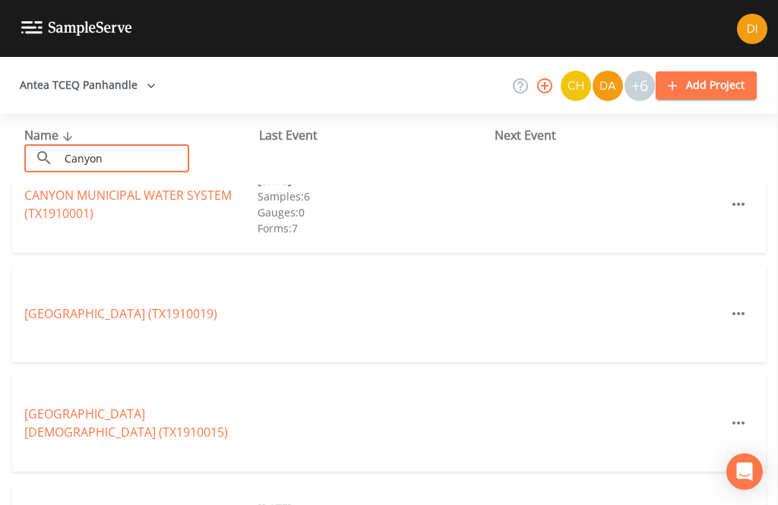
click at [62, 187] on link "CANYON MUNICIPAL WATER SYSTEM (TX1910001)" at bounding box center [127, 204] width 207 height 35
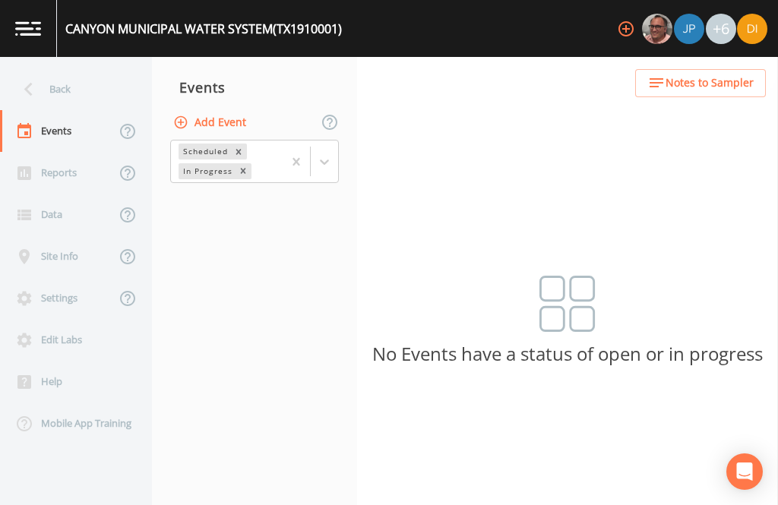
click at [227, 109] on button "Add Event" at bounding box center [211, 123] width 82 height 28
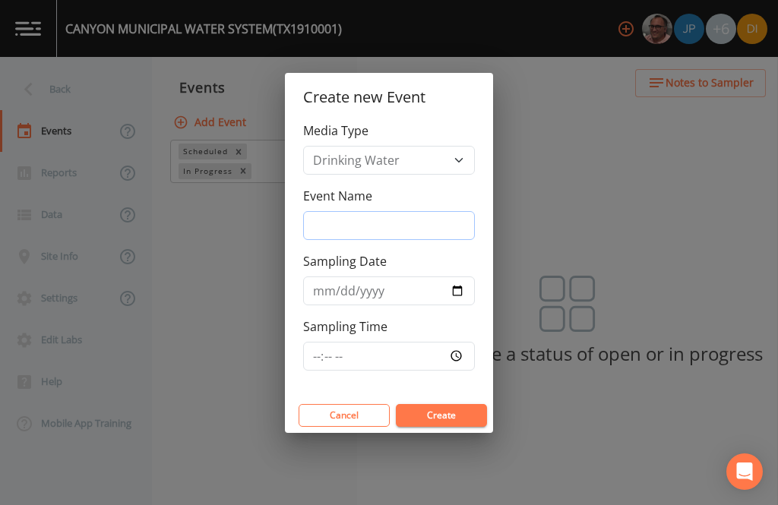
click at [406, 220] on input "Event Name" at bounding box center [389, 225] width 172 height 29
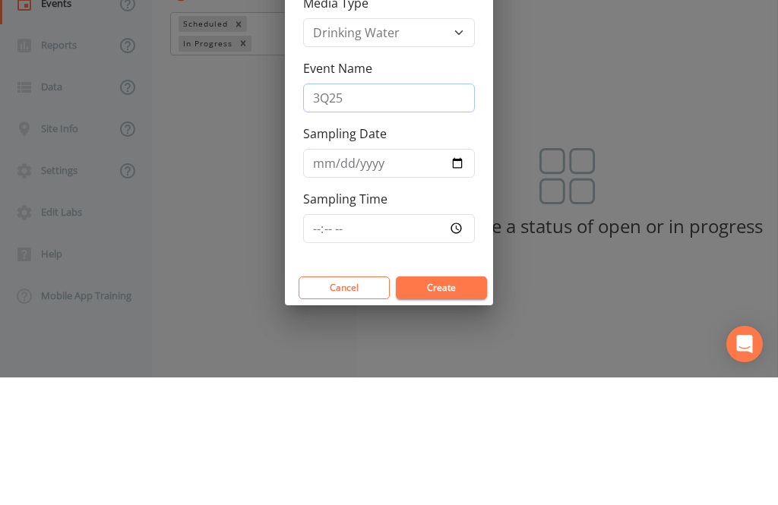
type input "3Q25"
click at [375, 277] on input "Sampling Date" at bounding box center [389, 291] width 172 height 29
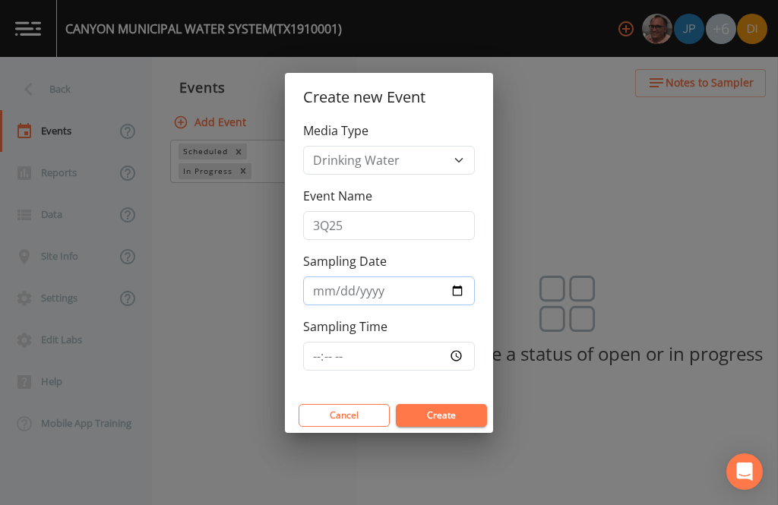
type input "[DATE]"
click at [414, 349] on input "Sampling Time" at bounding box center [389, 356] width 172 height 29
type input "13:00"
click at [464, 413] on button "Create" at bounding box center [441, 415] width 91 height 23
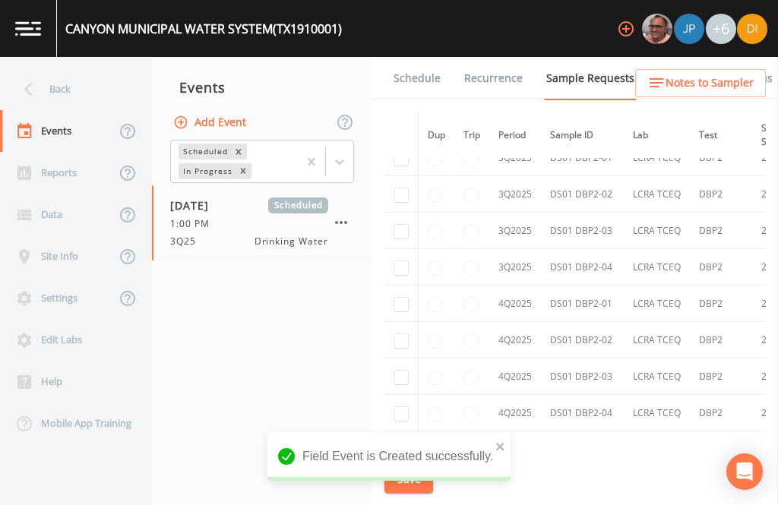
scroll to position [4186, -1]
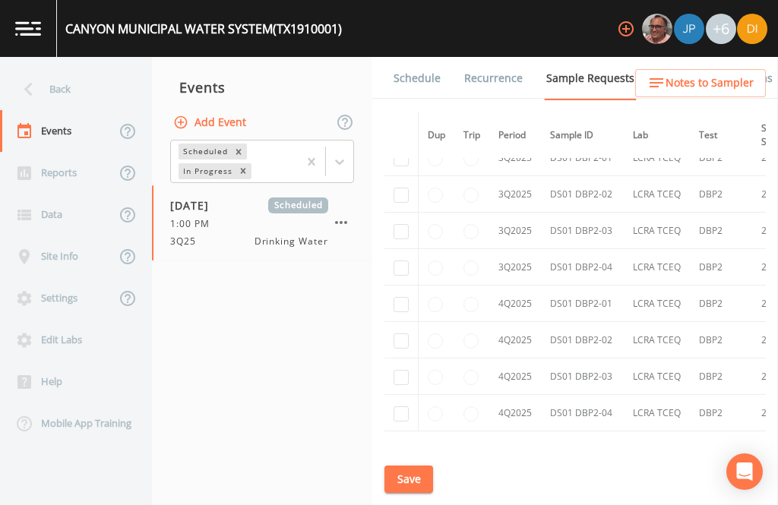
checkbox input "true"
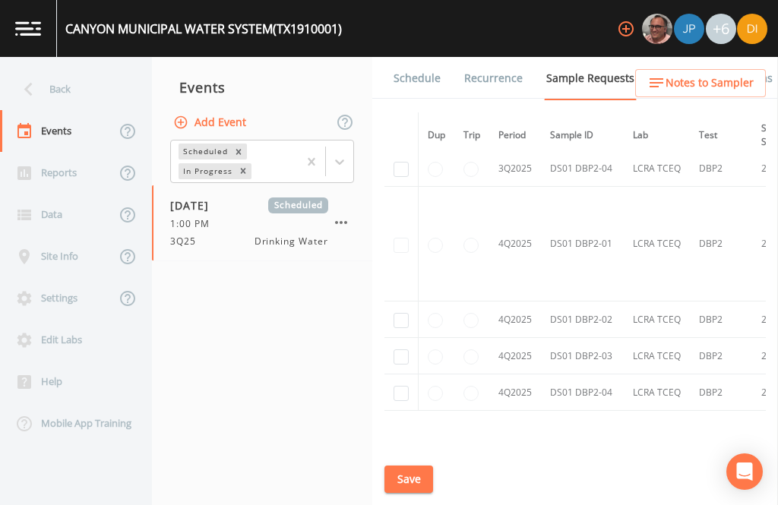
scroll to position [3654, 0]
checkbox input "true"
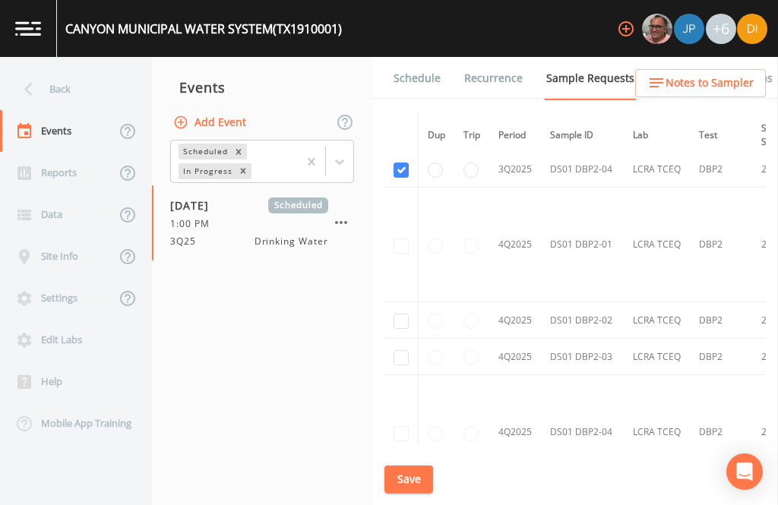
checkbox input "true"
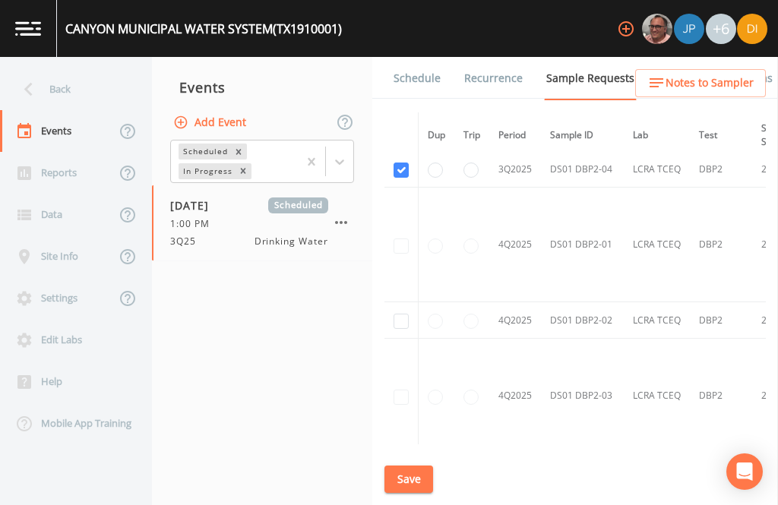
checkbox input "true"
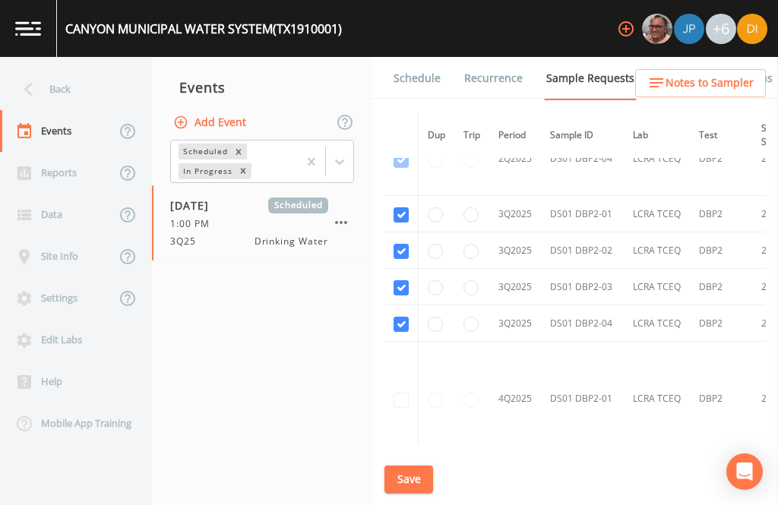
scroll to position [3499, 0]
click at [424, 482] on button "Save" at bounding box center [409, 480] width 49 height 28
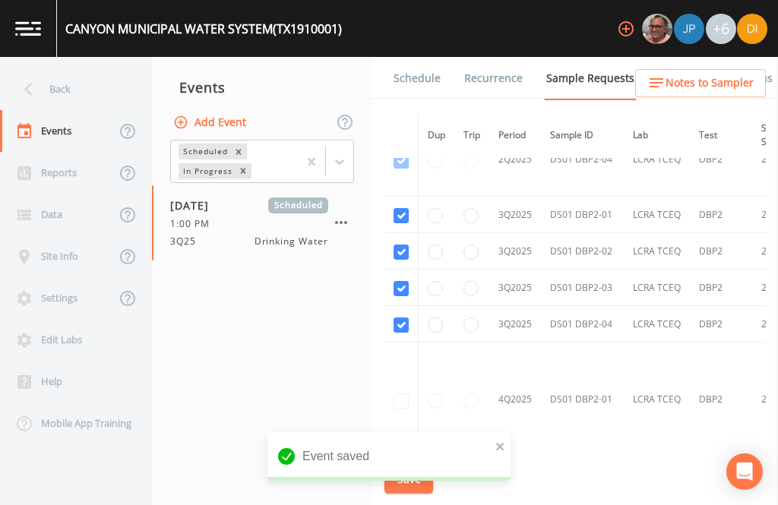
click at [423, 57] on link "Schedule" at bounding box center [417, 78] width 52 height 43
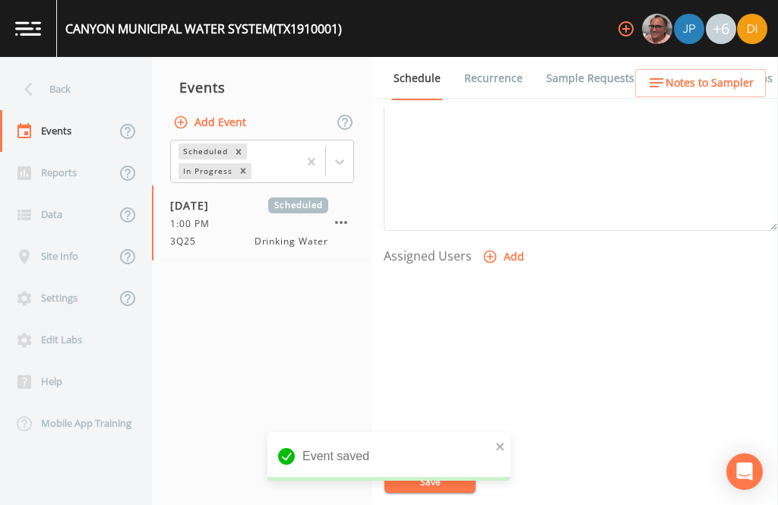
scroll to position [518, 0]
click at [508, 246] on button "Add" at bounding box center [505, 260] width 51 height 28
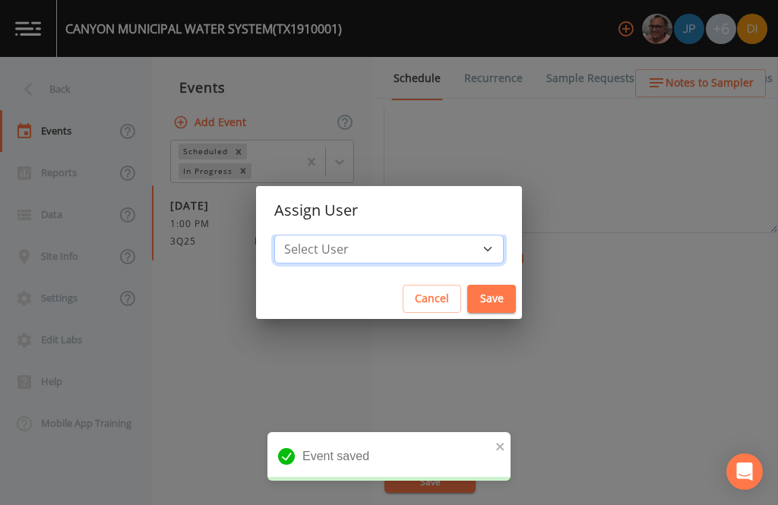
click at [427, 249] on select "Select User [PERSON_NAME] [PERSON_NAME] [PERSON_NAME] [PERSON_NAME] [PERSON_NAM…" at bounding box center [389, 249] width 230 height 29
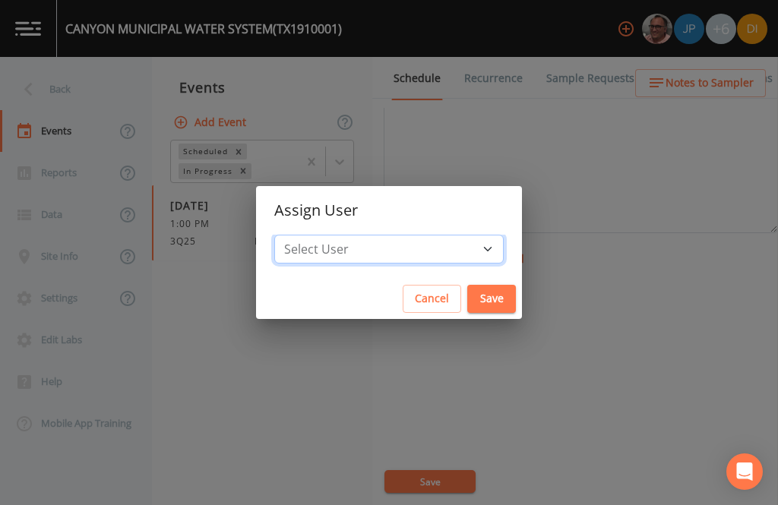
select select "344ec927-06d4-4db1-b173-80838cd52a46"
click at [467, 289] on button "Save" at bounding box center [491, 299] width 49 height 28
select select
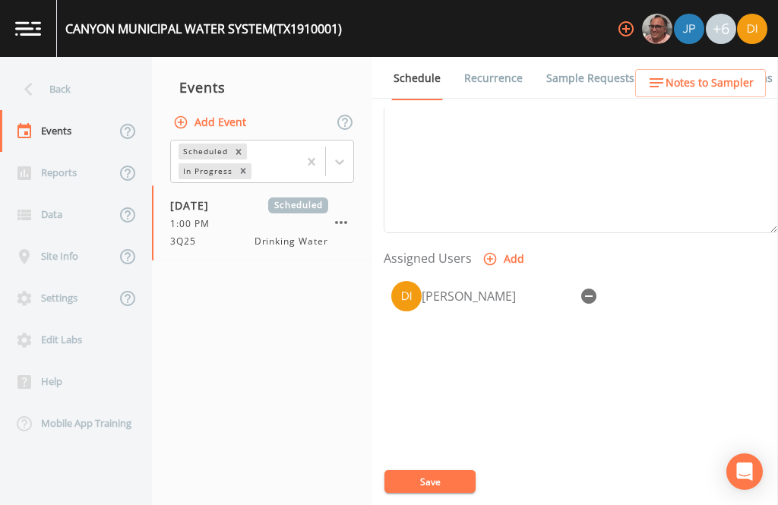
click at [437, 474] on button "Save" at bounding box center [430, 481] width 91 height 23
click at [445, 470] on button "Save" at bounding box center [430, 481] width 91 height 23
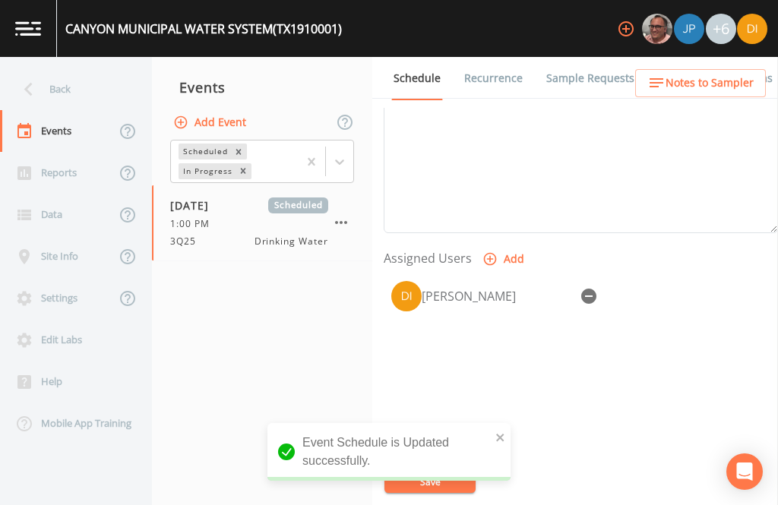
click at [65, 68] on div "Back" at bounding box center [68, 89] width 137 height 42
